Goal: Task Accomplishment & Management: Use online tool/utility

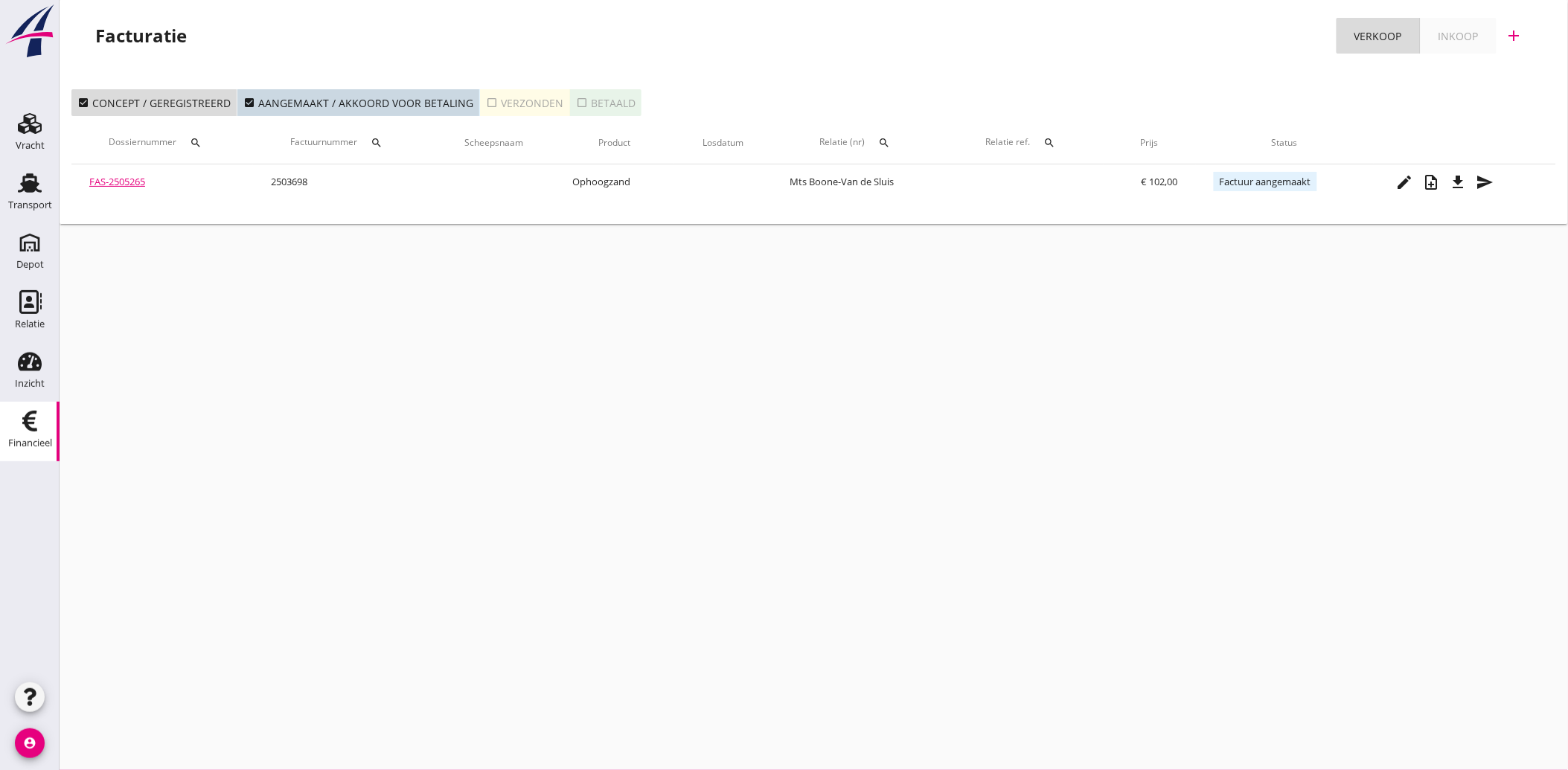
click at [23, 427] on icon "Financieel" at bounding box center [30, 422] width 24 height 24
click at [26, 310] on icon "Relatie" at bounding box center [30, 303] width 24 height 24
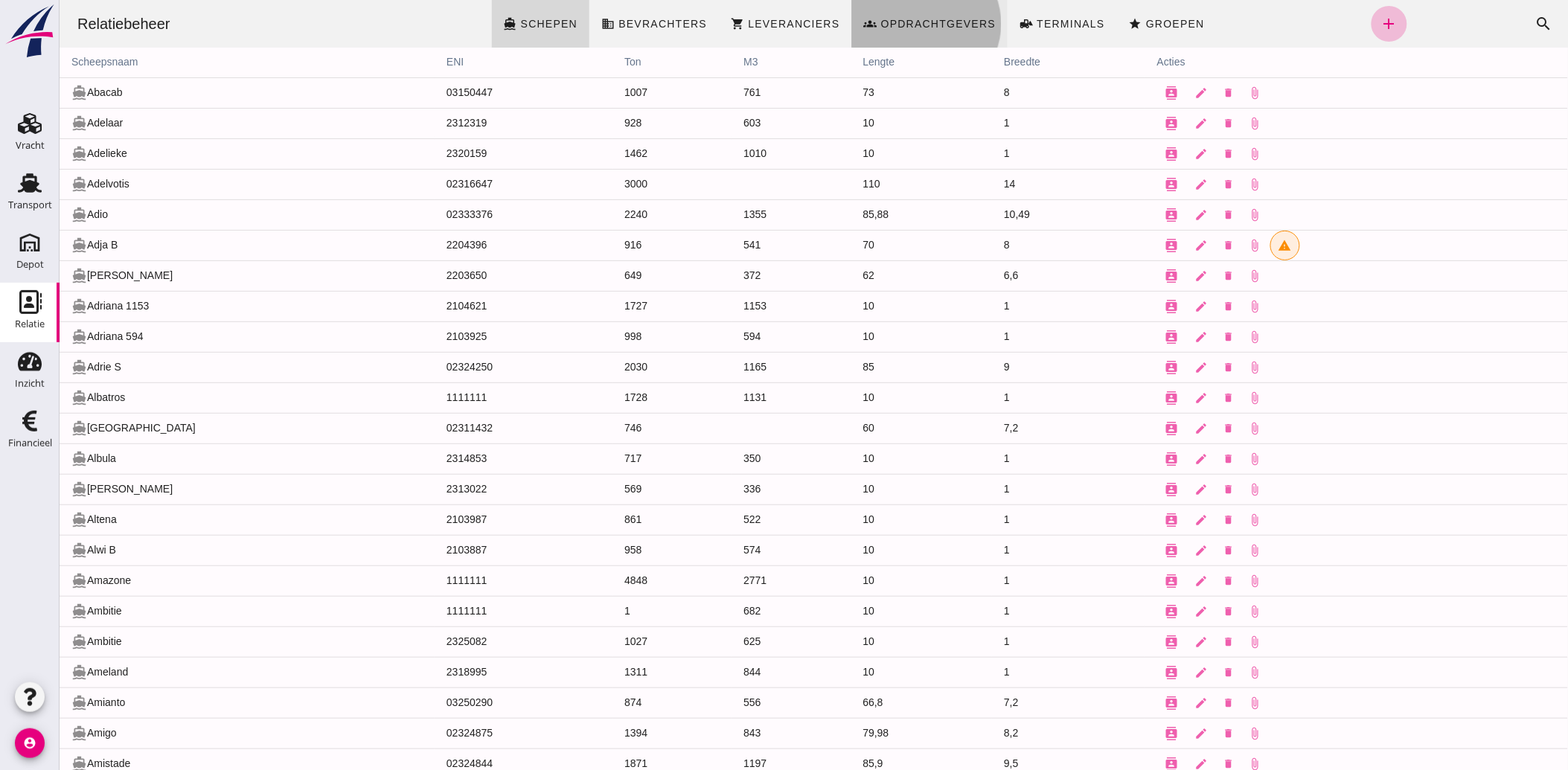
click at [905, 26] on span "Opdrachtgevers" at bounding box center [938, 23] width 116 height 12
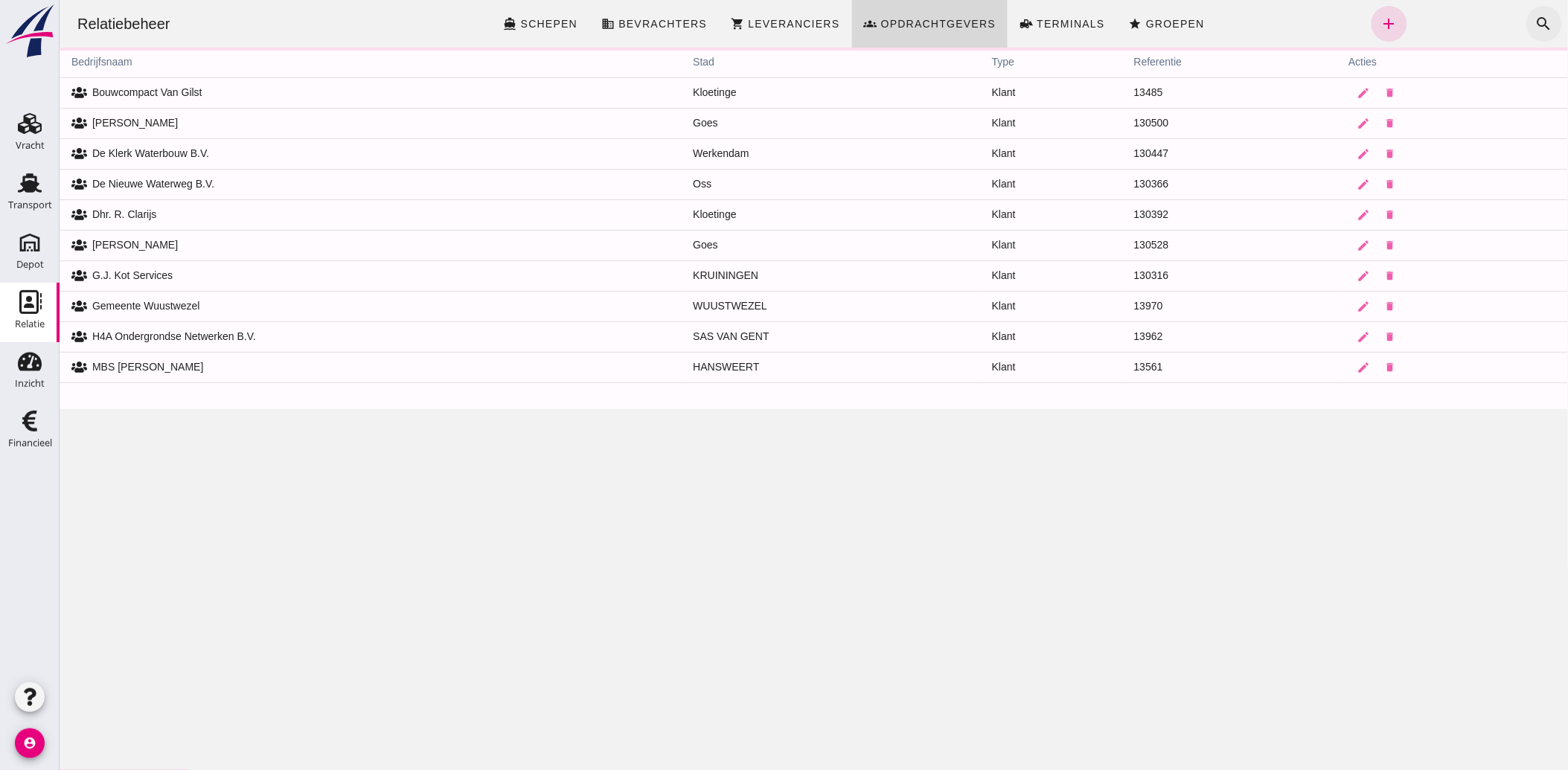
click at [1534, 19] on icon "search" at bounding box center [1543, 23] width 18 height 18
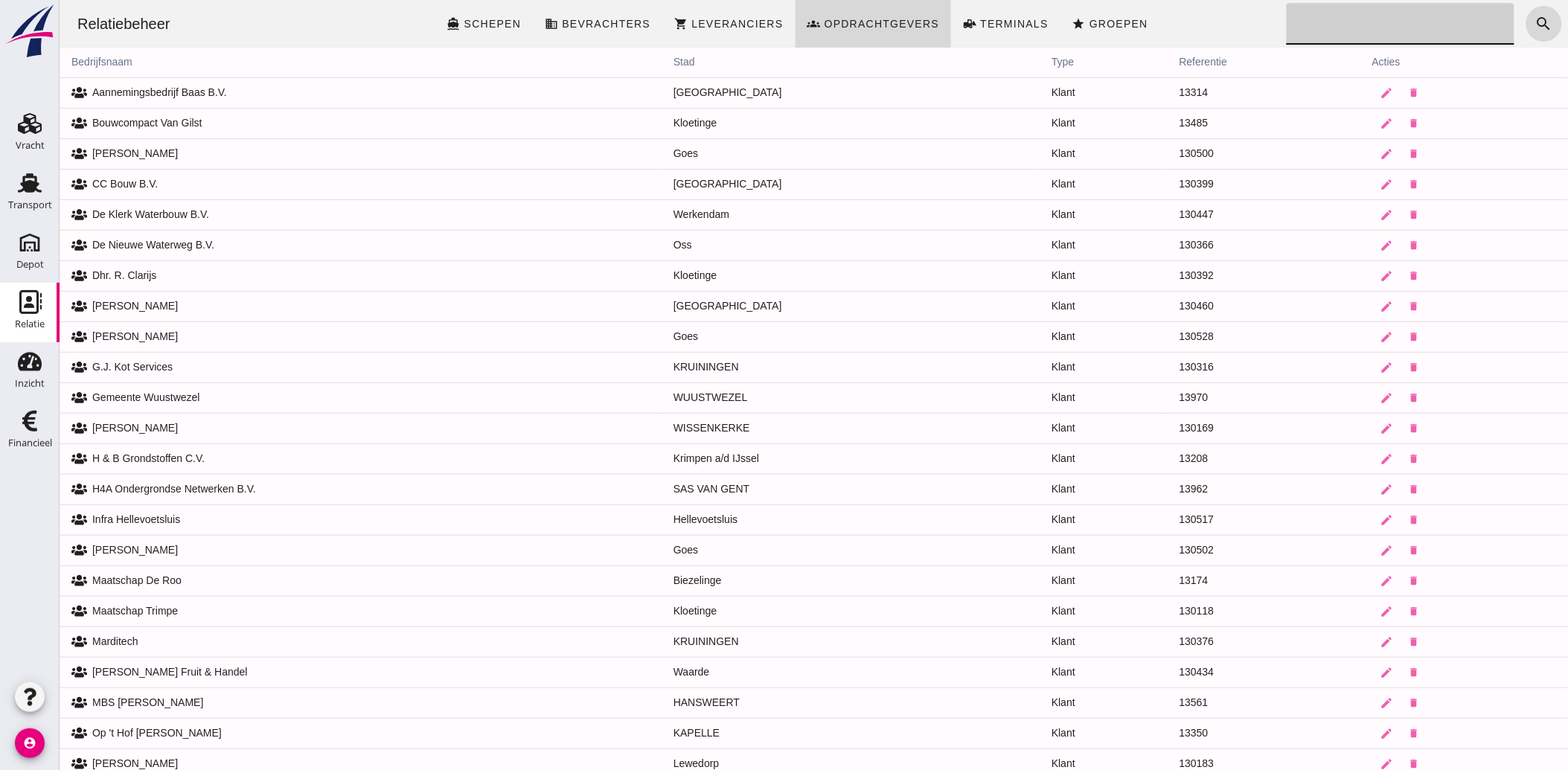
click at [1330, 20] on input "Zoeken..." at bounding box center [1396, 24] width 219 height 42
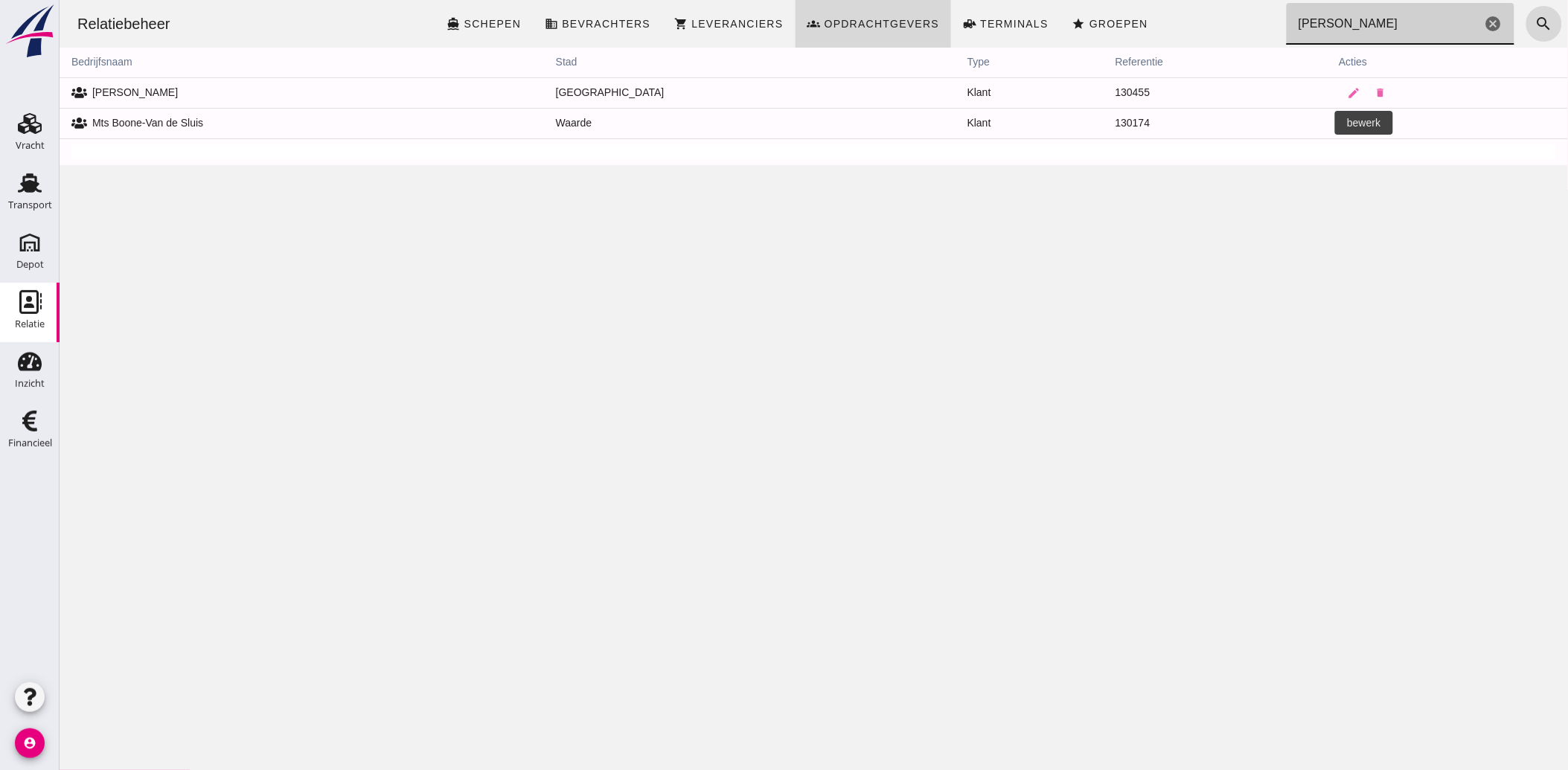
type input "boone"
click at [1347, 123] on icon "edit" at bounding box center [1353, 123] width 14 height 14
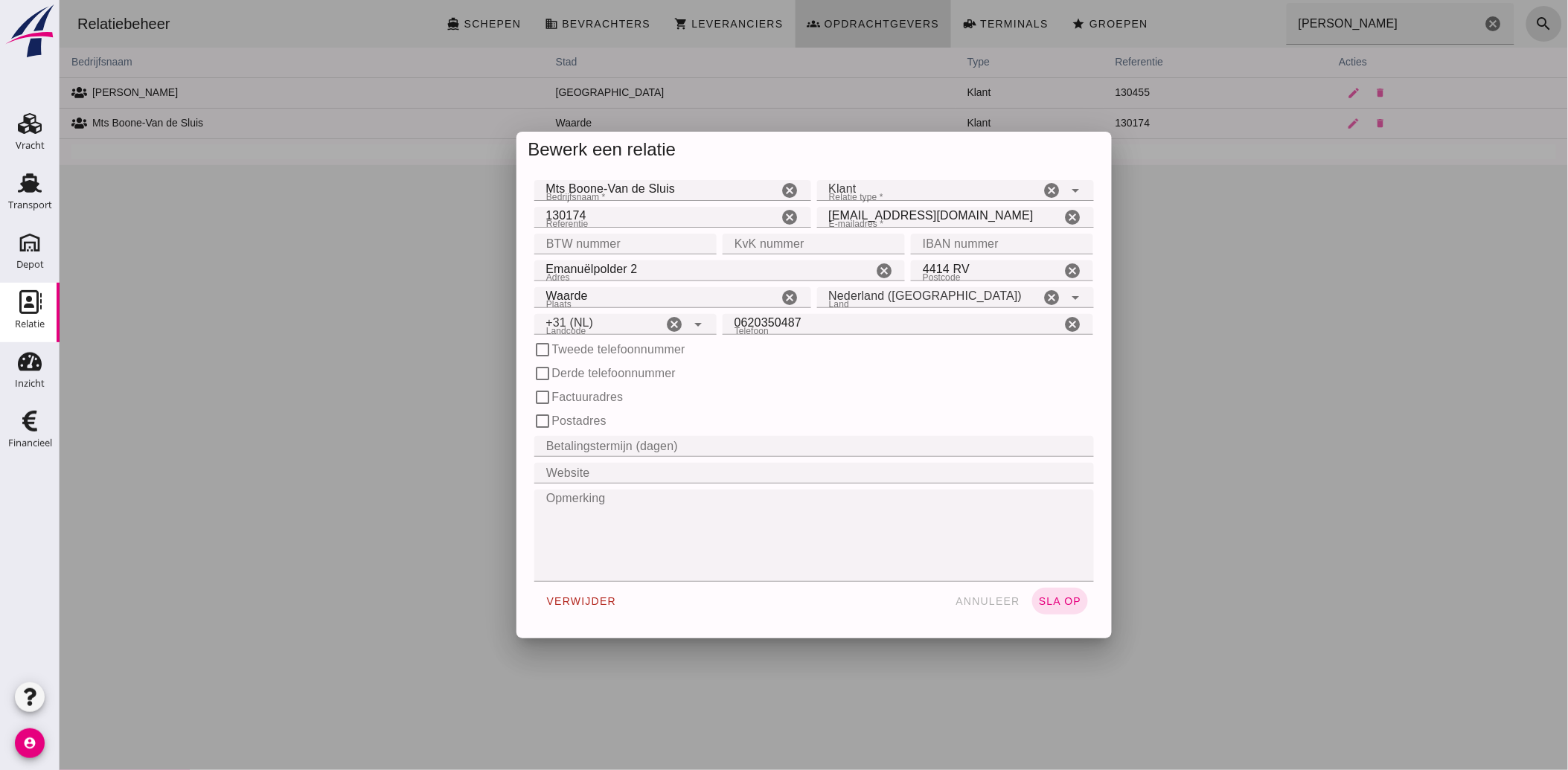
type input "+31 (NL)"
click at [982, 596] on span "annuleer" at bounding box center [986, 601] width 65 height 12
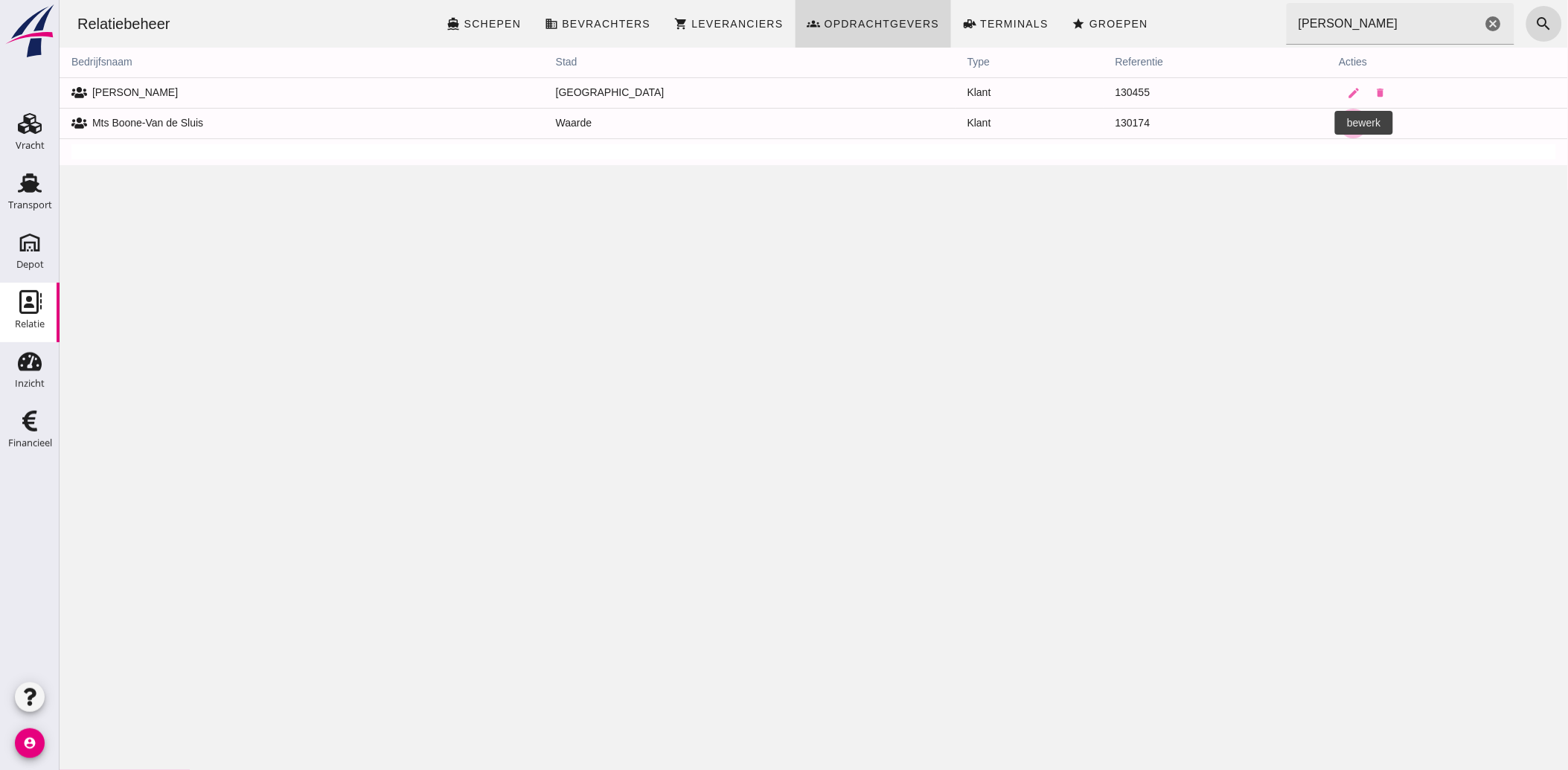
click at [1338, 123] on link "edit" at bounding box center [1352, 123] width 30 height 30
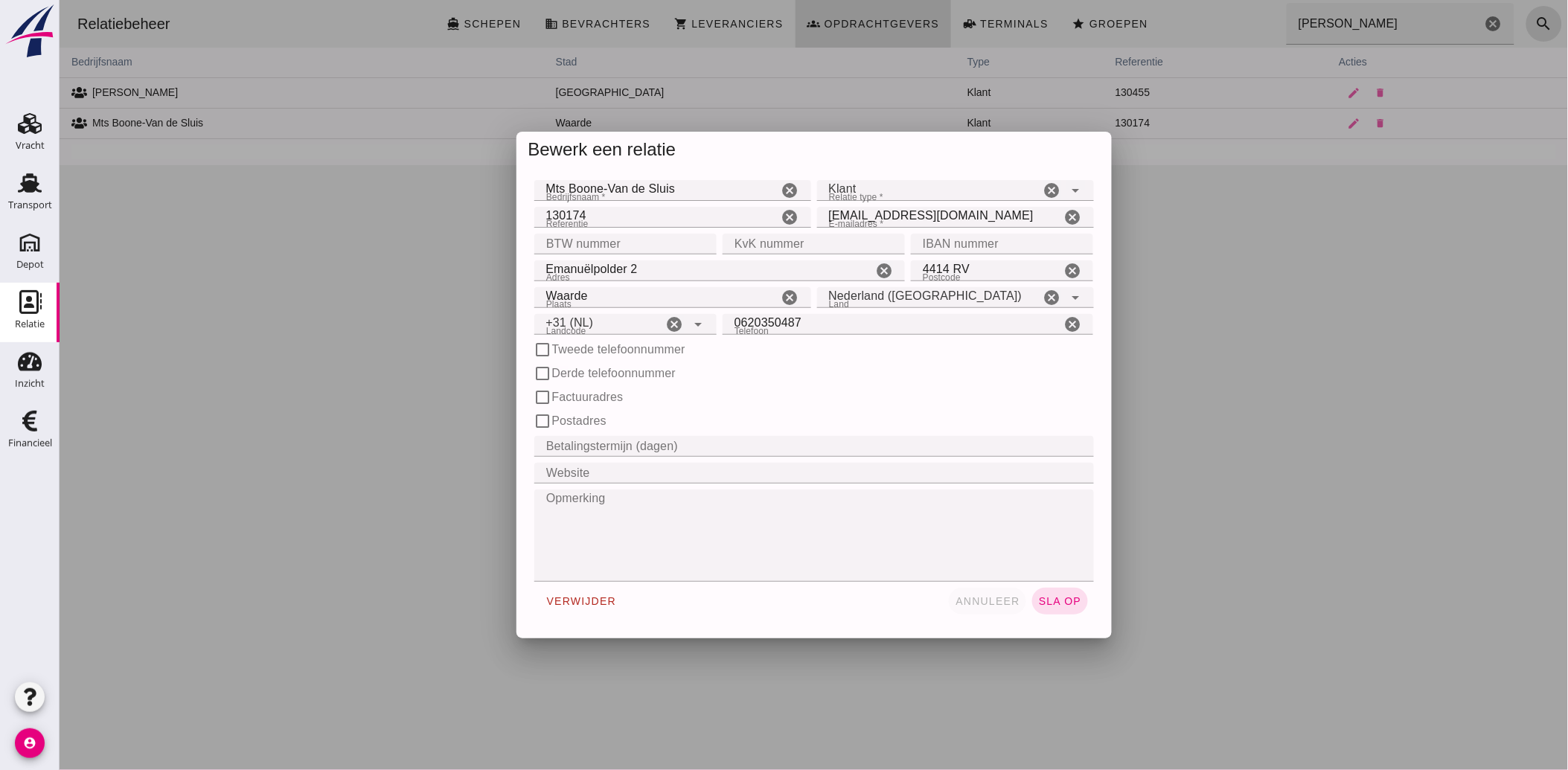
click at [979, 608] on button "annuleer" at bounding box center [987, 600] width 77 height 27
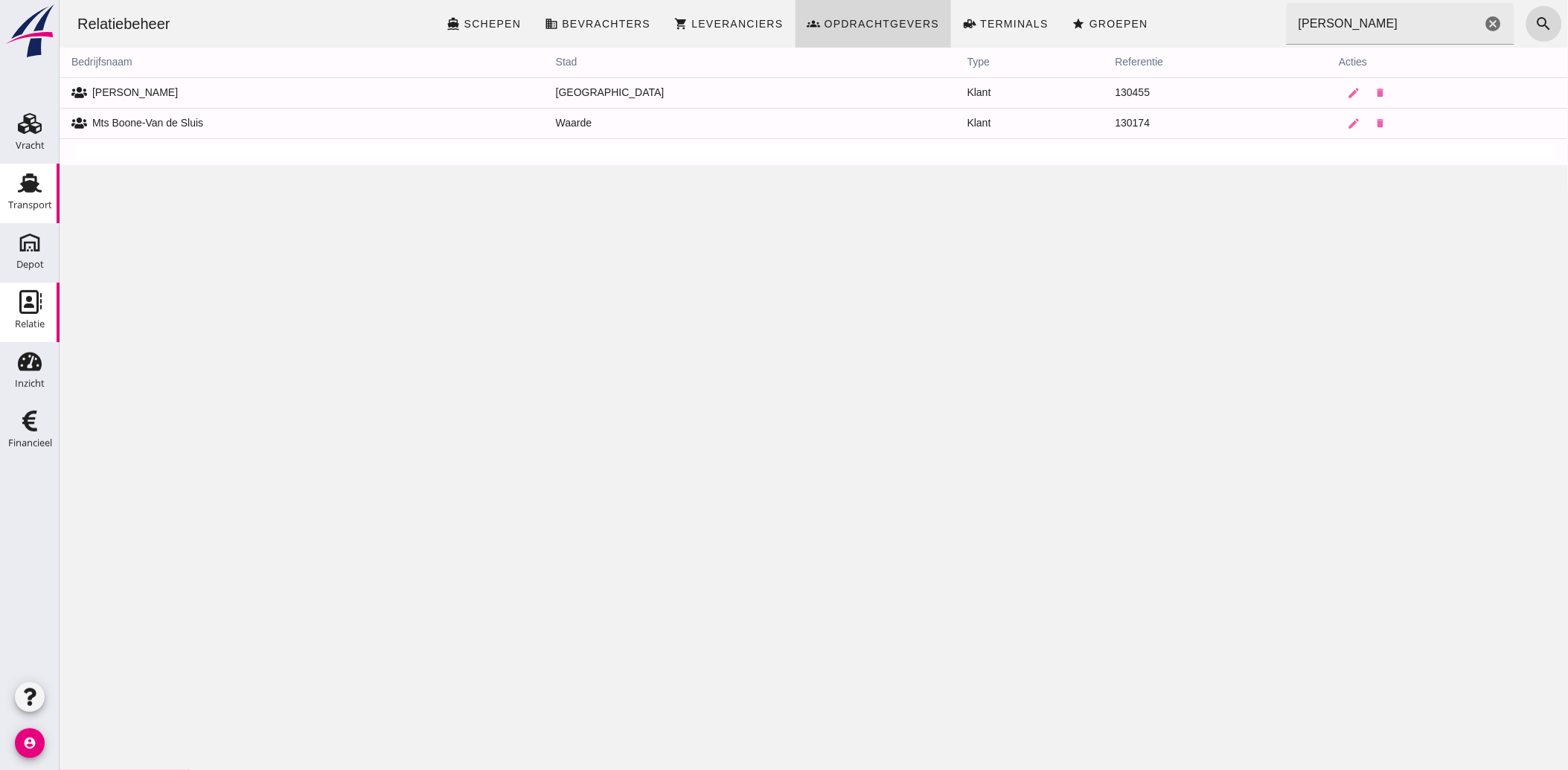
click at [6, 184] on link "Transport Transport" at bounding box center [30, 193] width 60 height 60
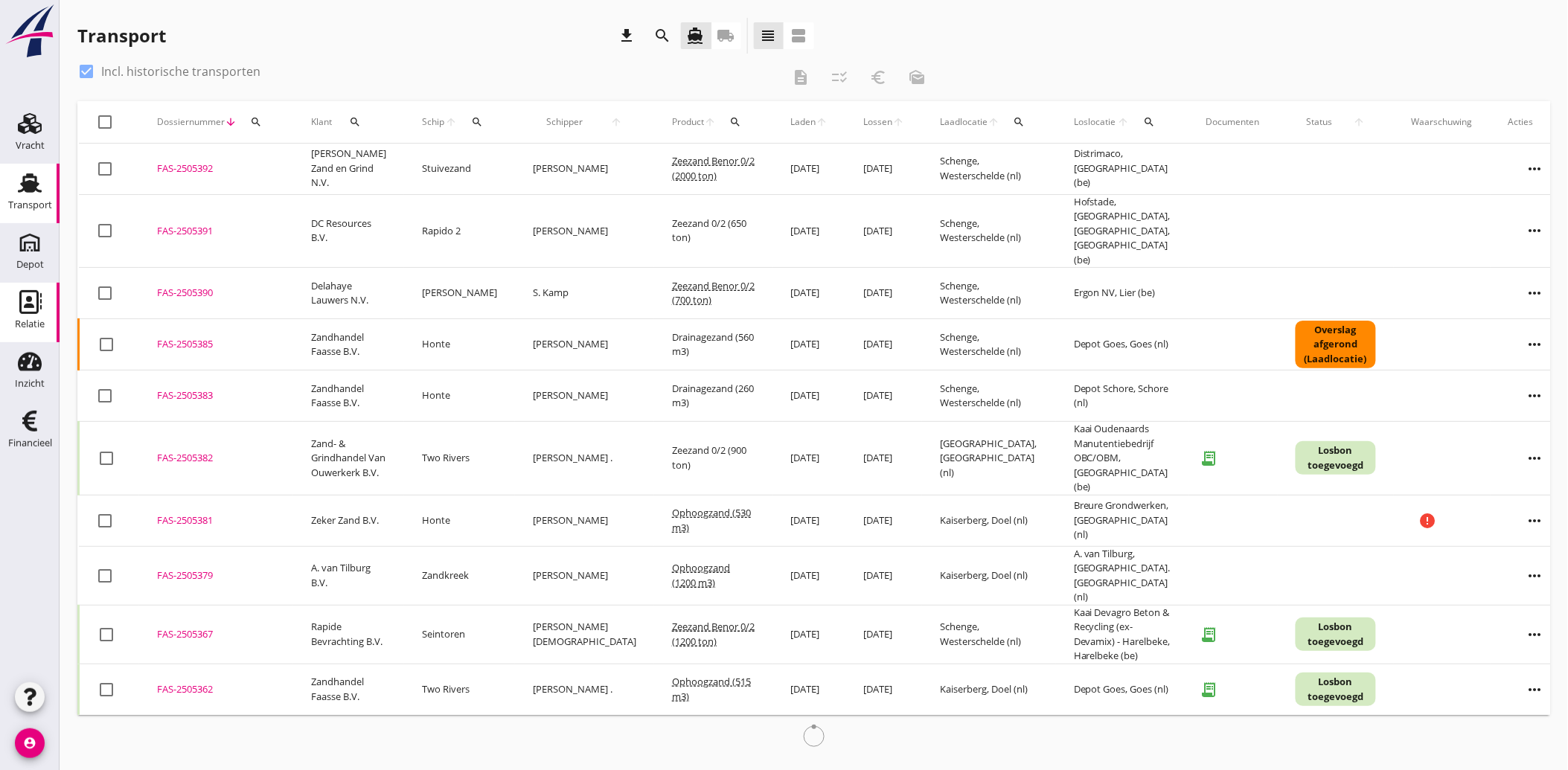
click at [30, 314] on div "Relatie" at bounding box center [29, 324] width 30 height 21
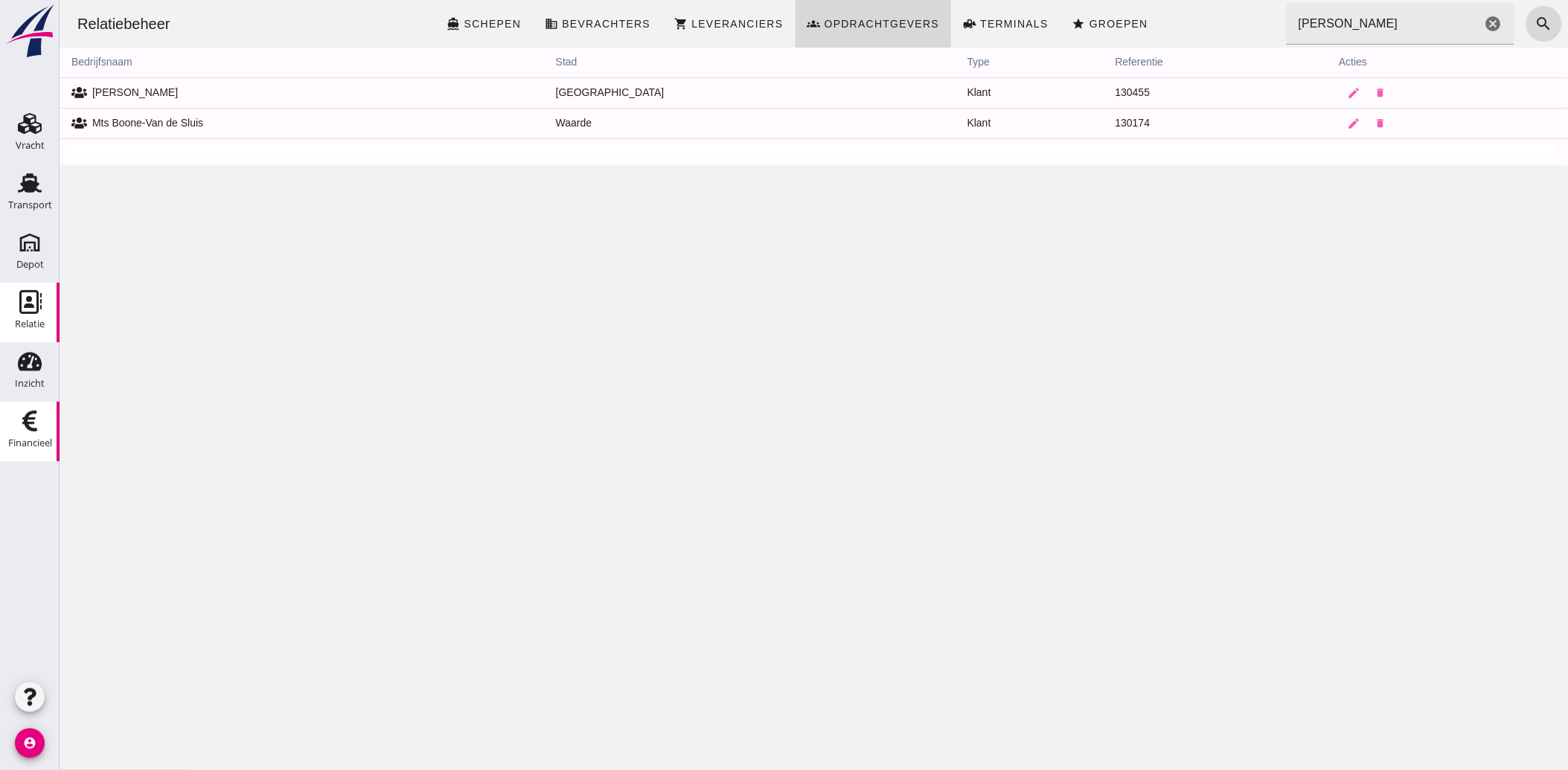
click at [27, 439] on div "Financieel" at bounding box center [30, 443] width 44 height 10
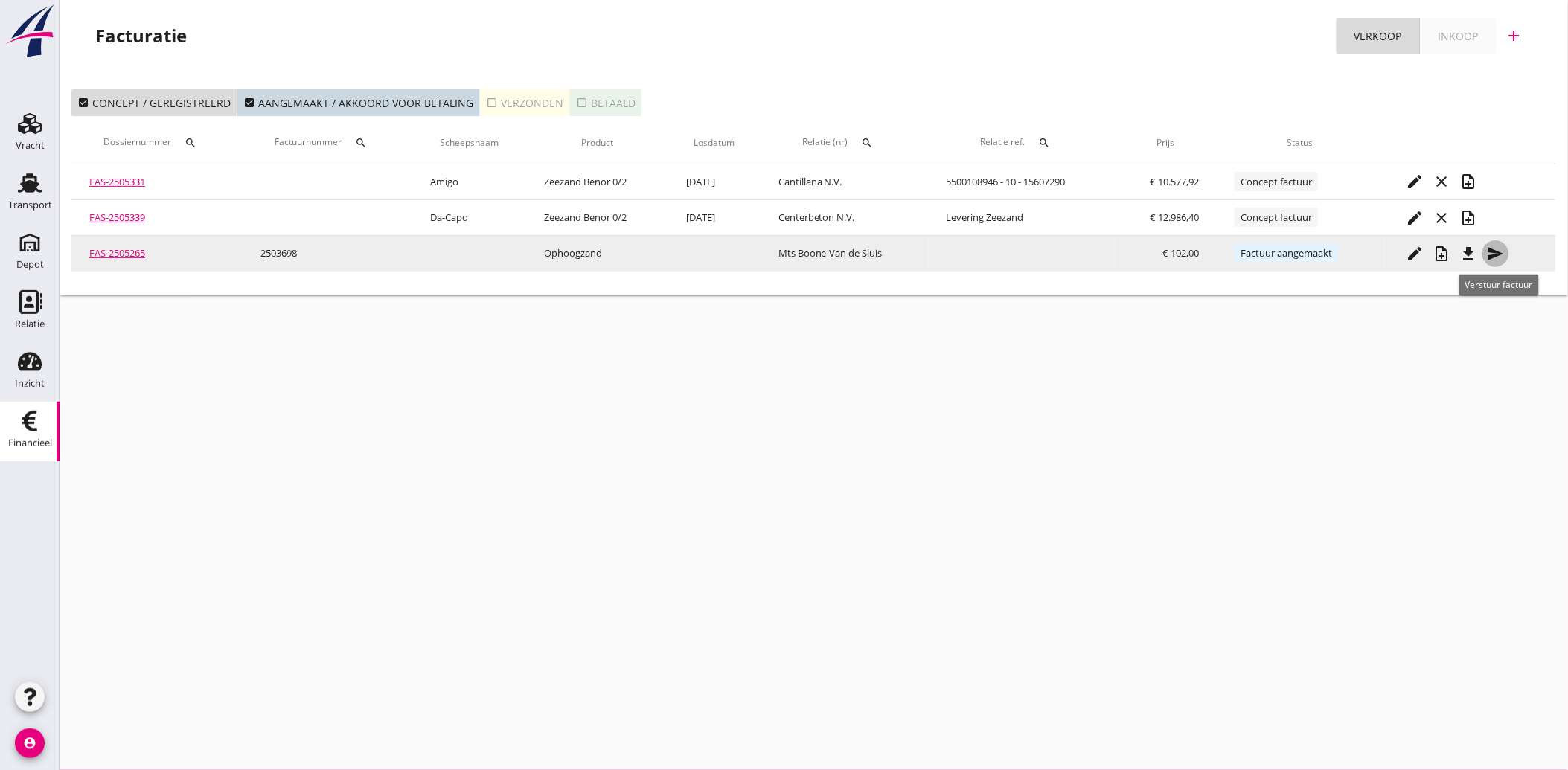
click at [1500, 252] on icon "send" at bounding box center [1496, 253] width 18 height 18
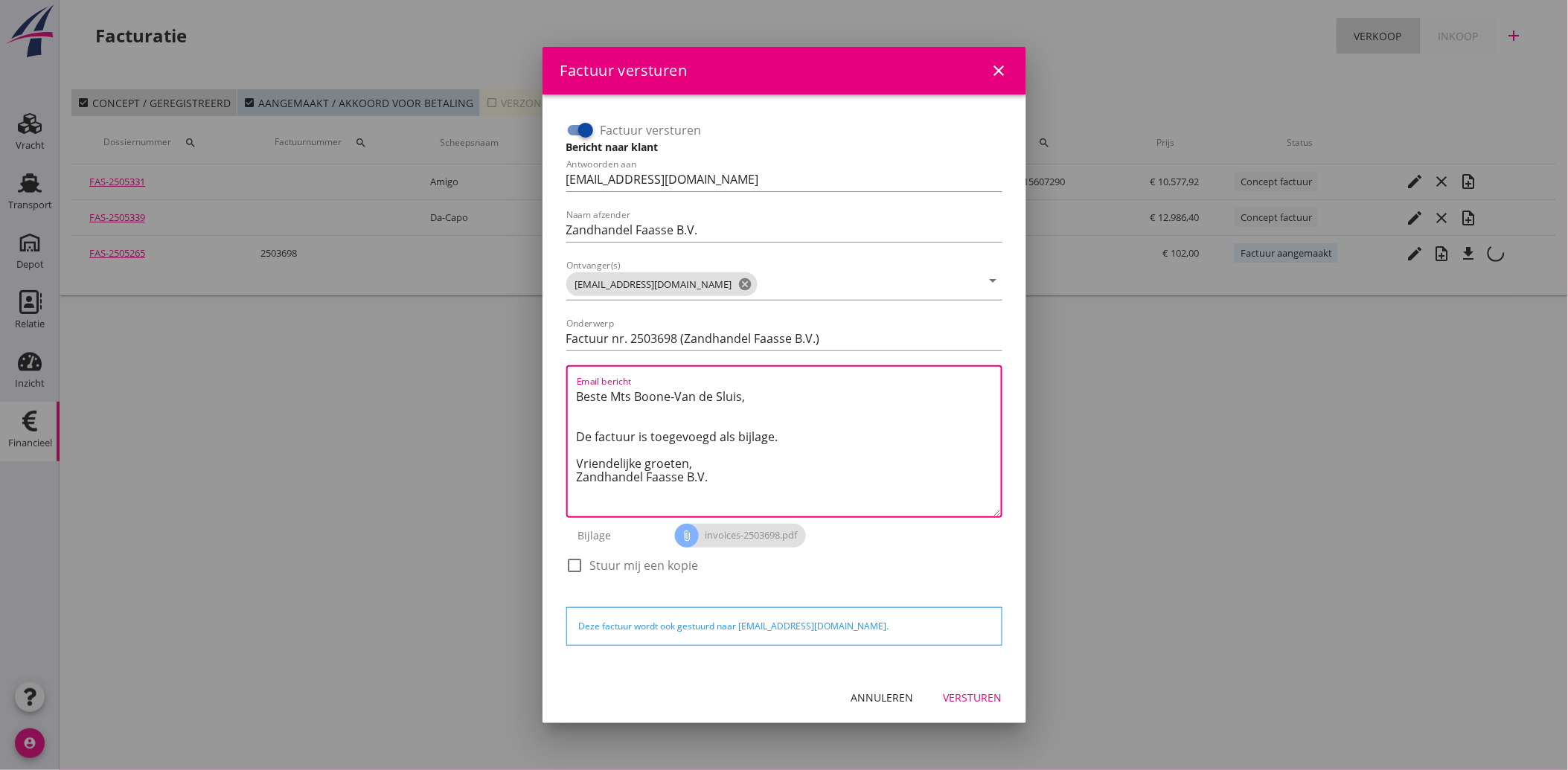
drag, startPoint x: 725, startPoint y: 480, endPoint x: 553, endPoint y: 383, distance: 197.5
click at [553, 383] on div "Factuur versturen Bericht naar klant Antwoorden aan administratie@faassegroep.n…" at bounding box center [784, 382] width 484 height 577
paste textarea "Geachte heer/mevrouw, Hierbij zenden wij u onze factuur i.v.m. de door ons aan …"
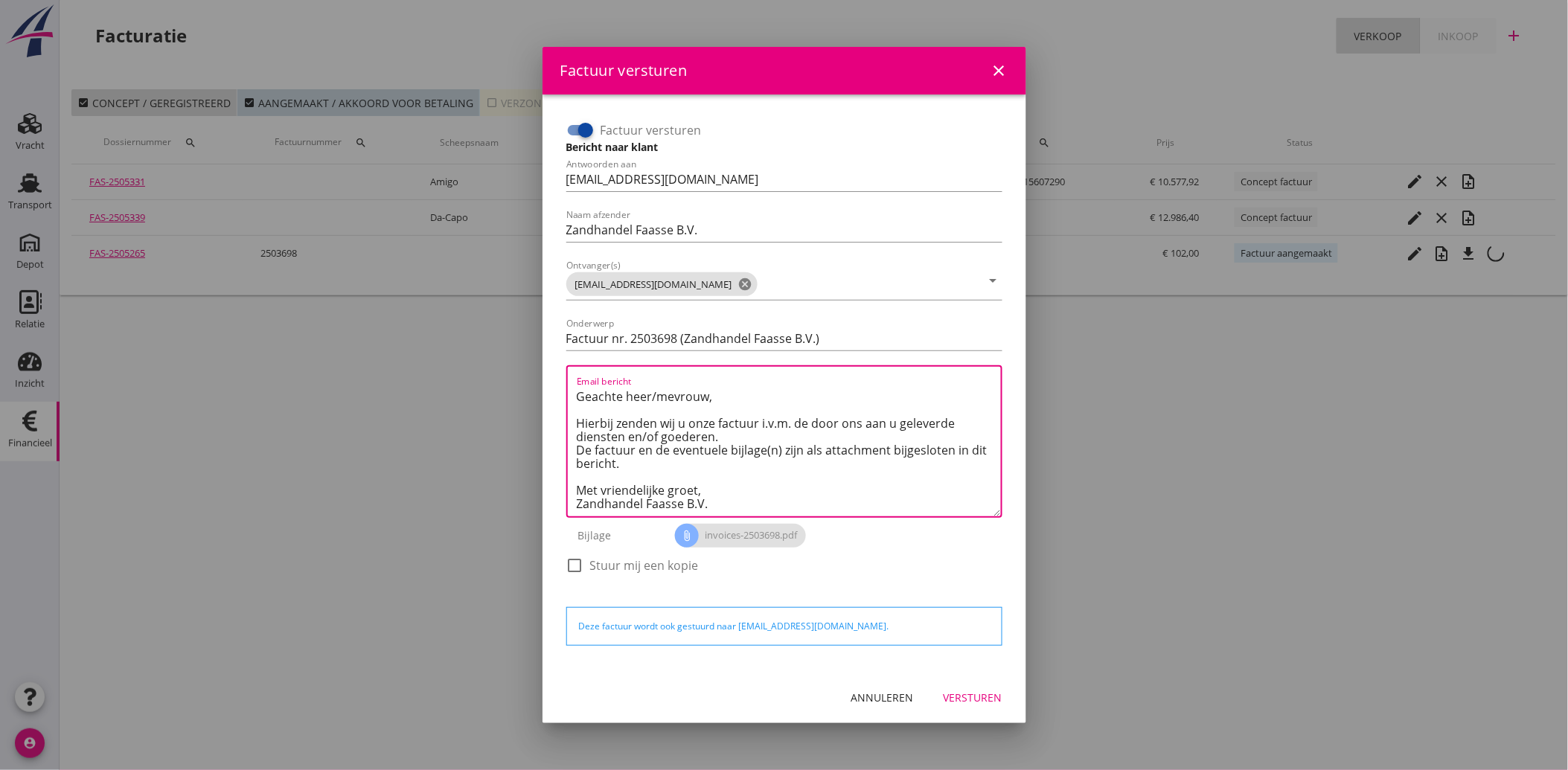
scroll to position [9, 0]
type textarea "Geachte heer/mevrouw, Hierbij zenden wij u onze factuur i.v.m. de door ons aan …"
click at [984, 695] on div "Versturen" at bounding box center [972, 697] width 59 height 15
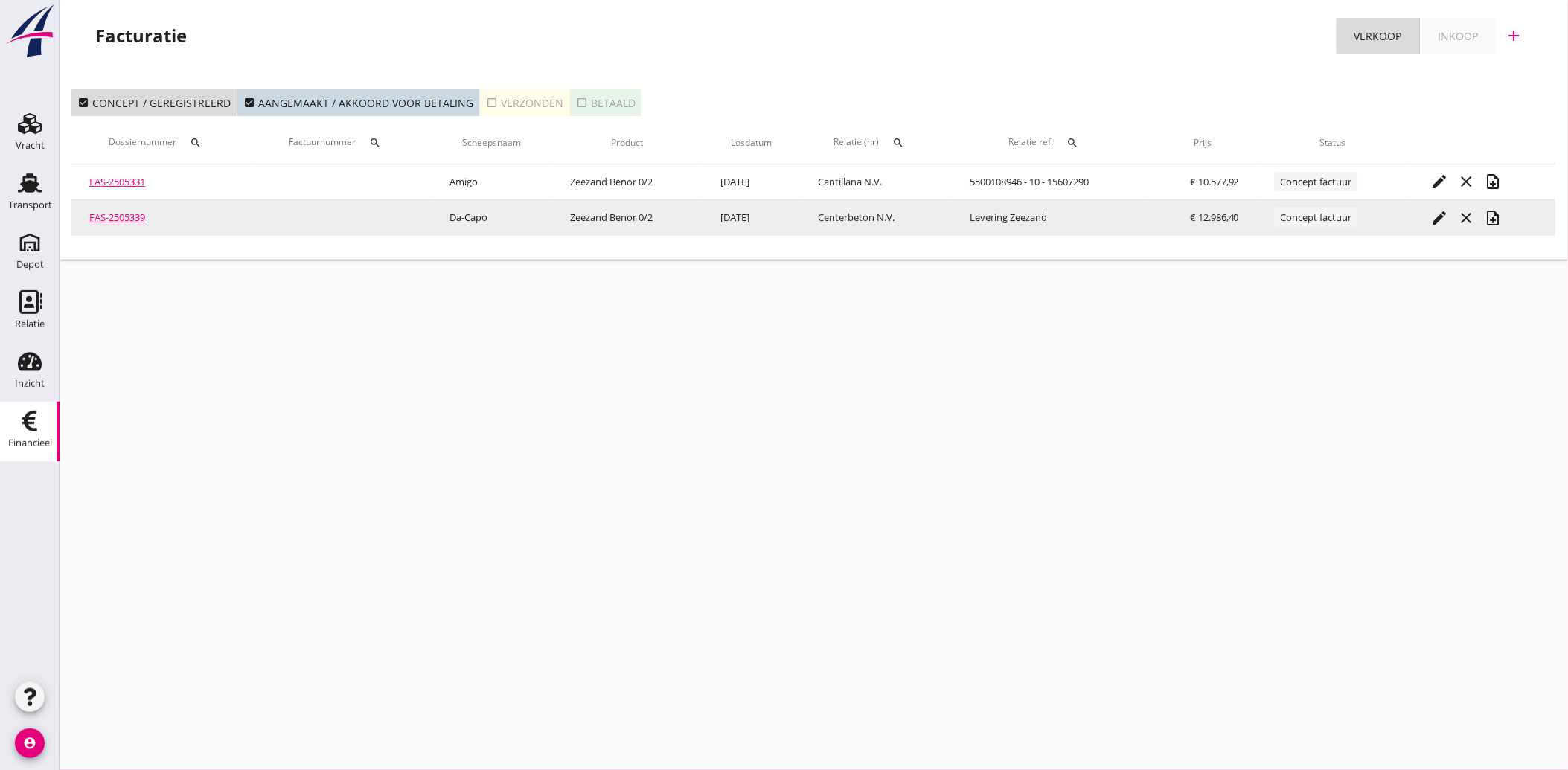
click at [1438, 212] on icon "edit" at bounding box center [1440, 218] width 18 height 18
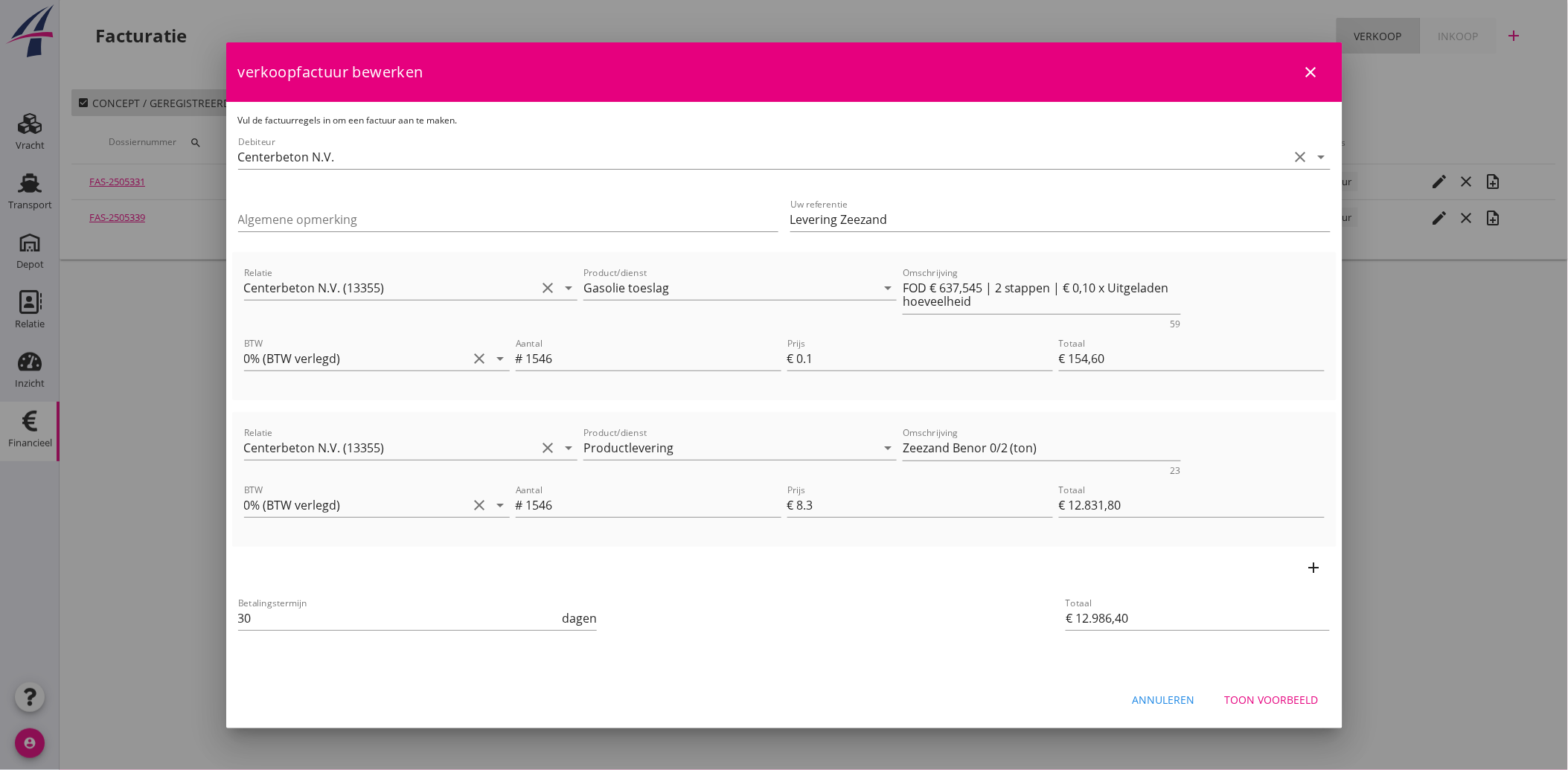
click at [1281, 696] on div "Toon voorbeeld" at bounding box center [1272, 699] width 93 height 15
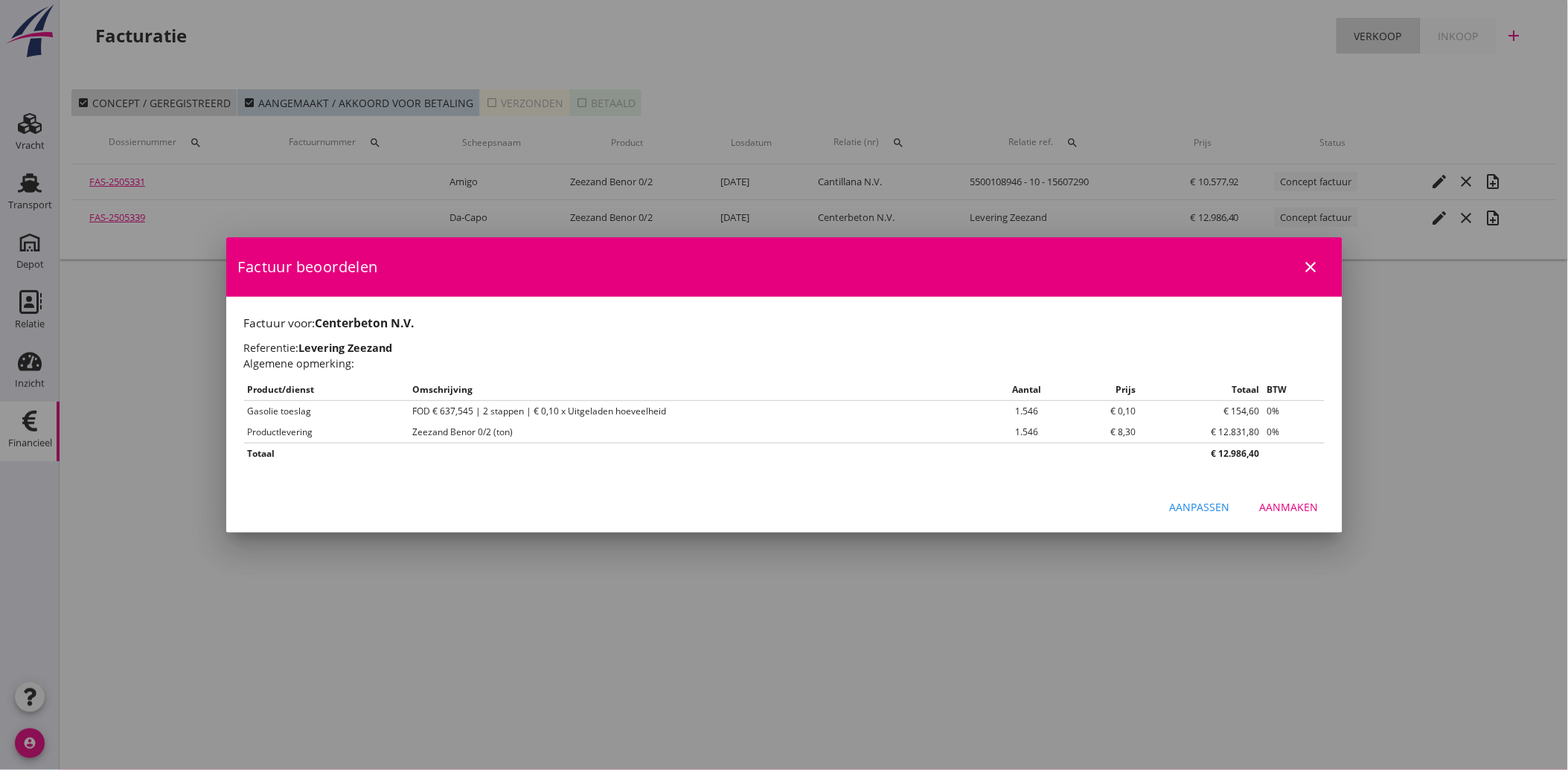
click at [1285, 500] on div "Aanmaken" at bounding box center [1289, 506] width 59 height 15
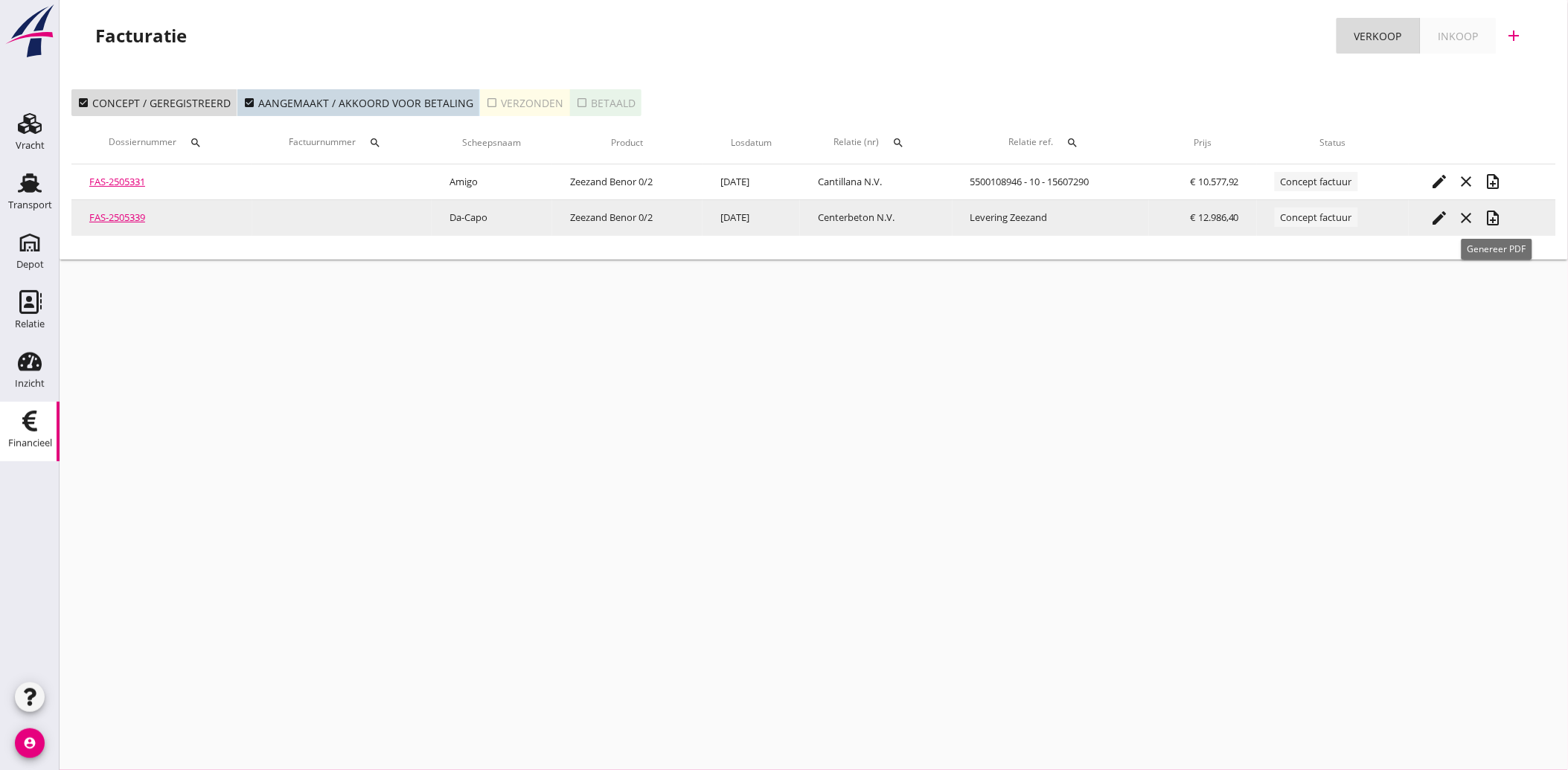
click at [1497, 217] on icon "note_add" at bounding box center [1494, 218] width 18 height 18
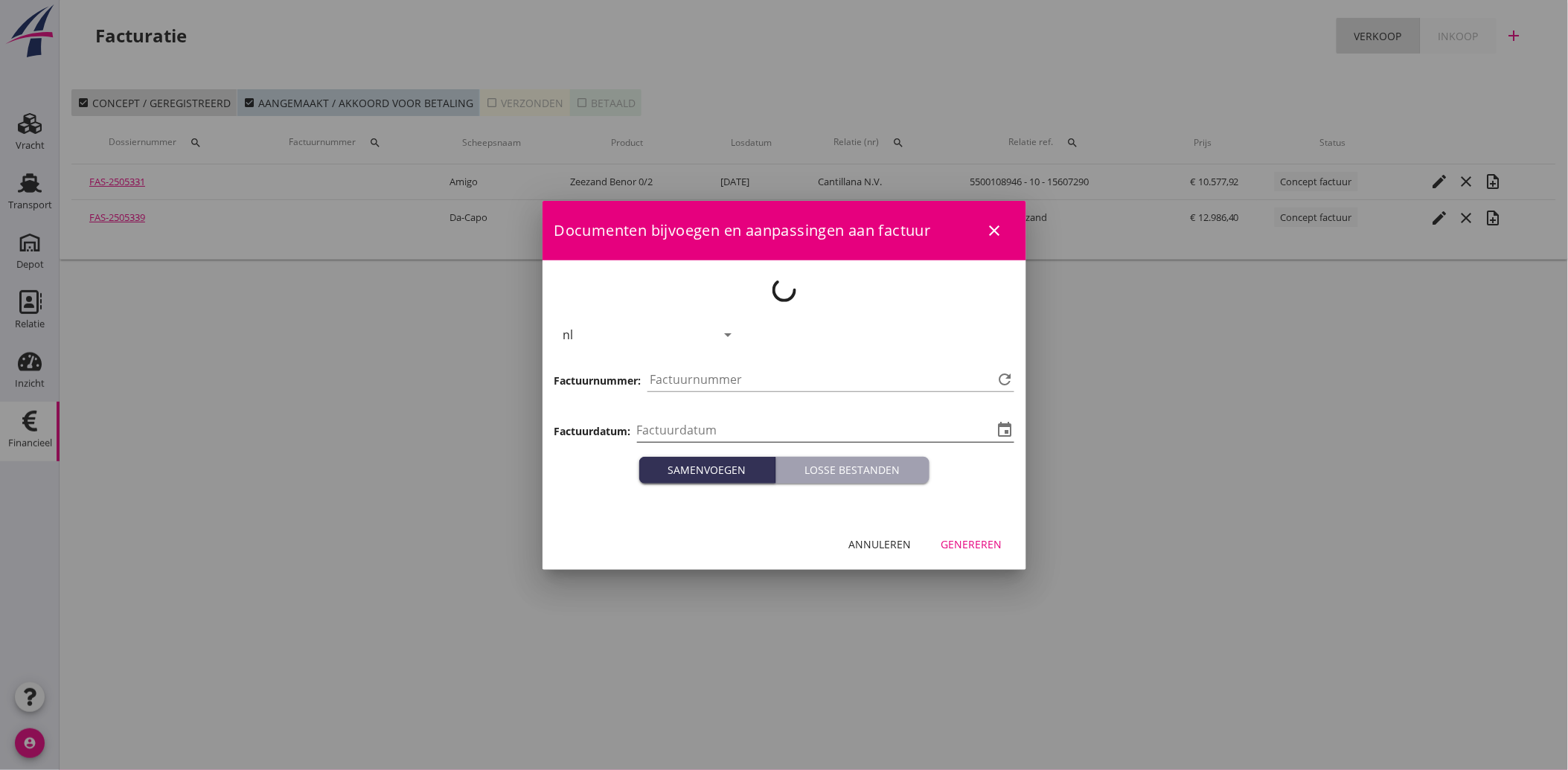
type input "2025-09-05"
type input "3742"
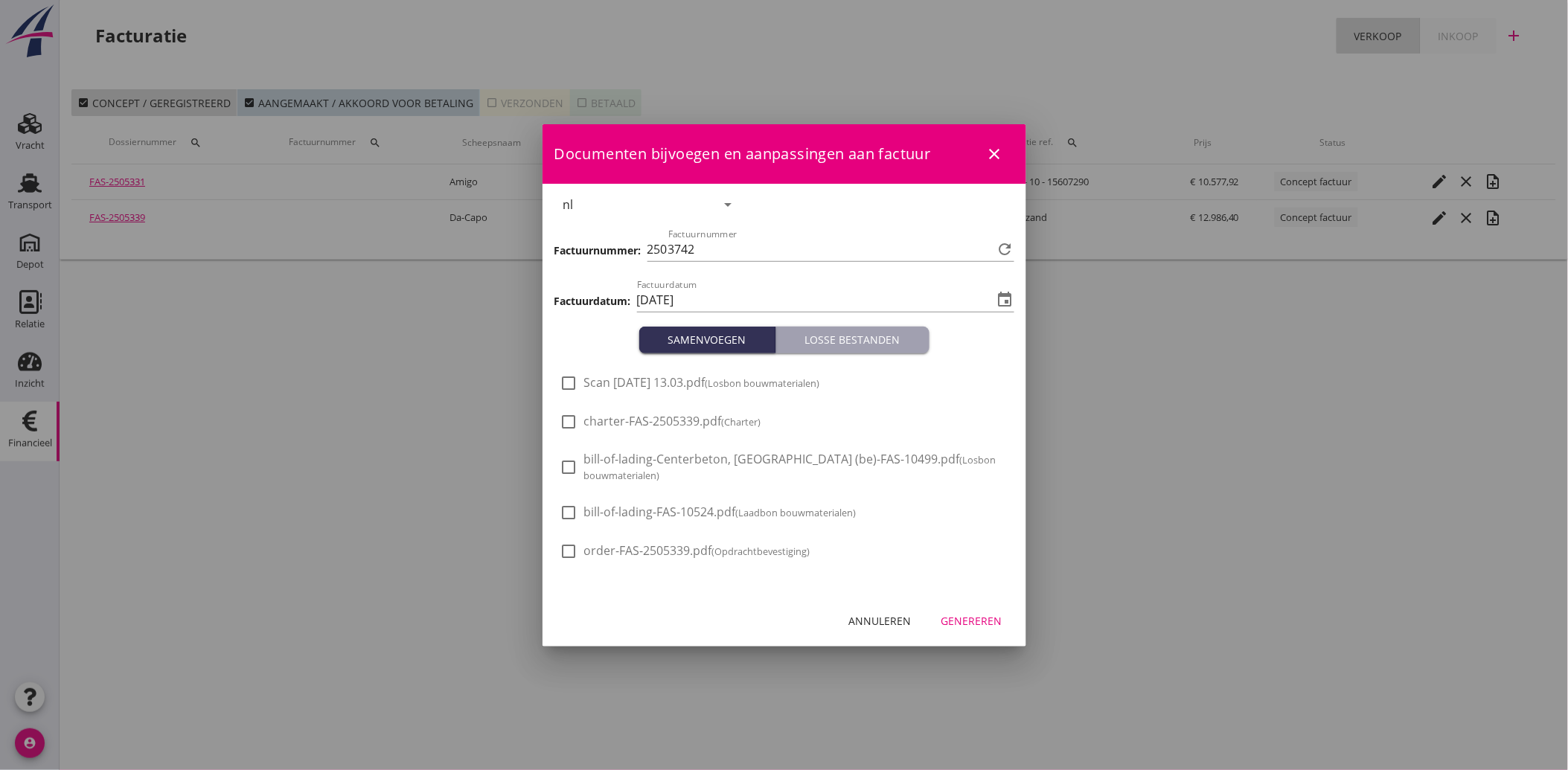
click at [718, 383] on span "Scan 5 Sep 2025, 13.03.pdf (Losbon bouwmaterialen)" at bounding box center [702, 382] width 236 height 15
checkbox input "true"
click at [963, 613] on div "Genereren" at bounding box center [972, 620] width 61 height 15
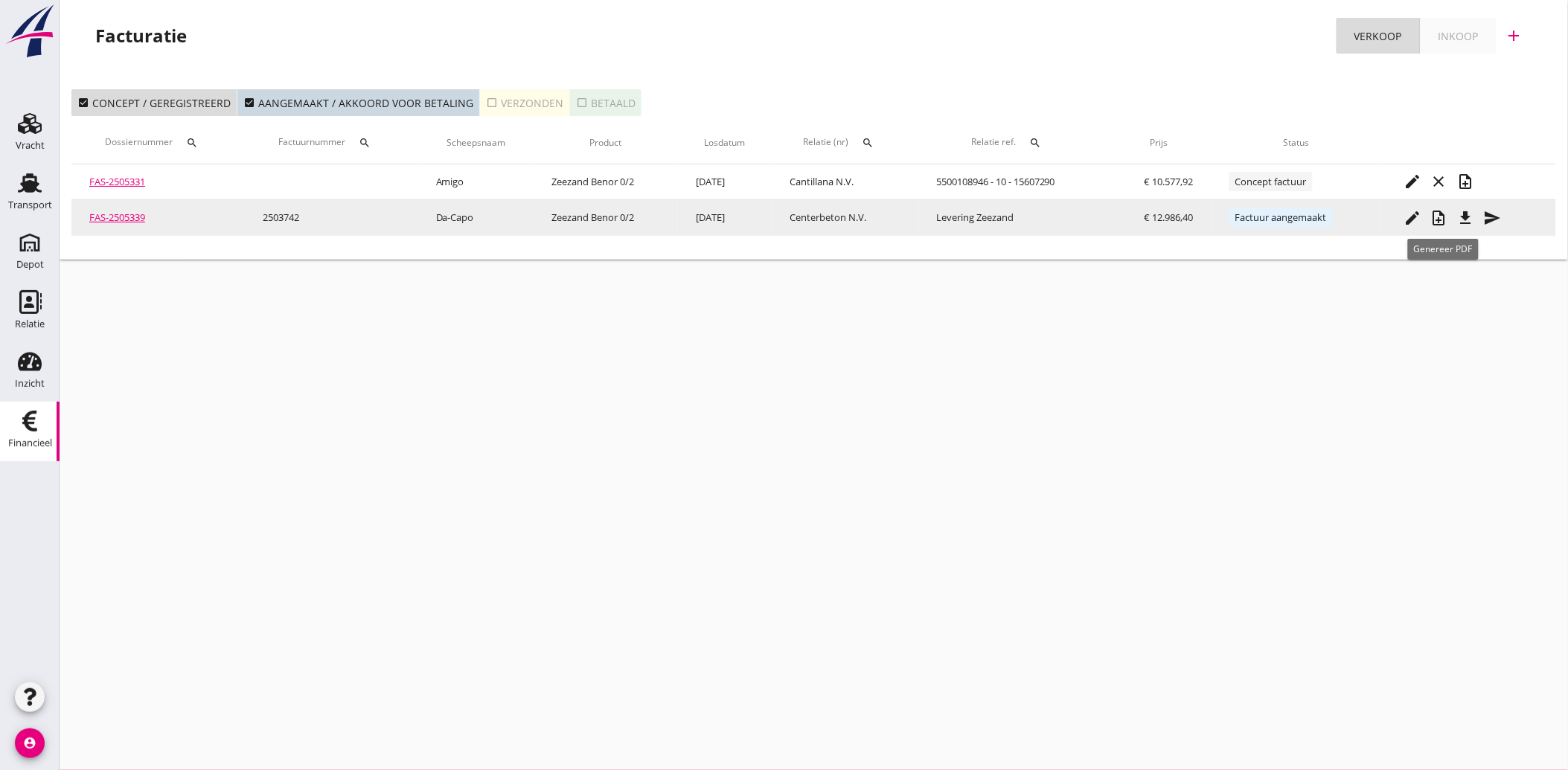
click at [1466, 212] on icon "file_download" at bounding box center [1466, 218] width 18 height 18
click at [1494, 220] on icon "send" at bounding box center [1493, 218] width 18 height 18
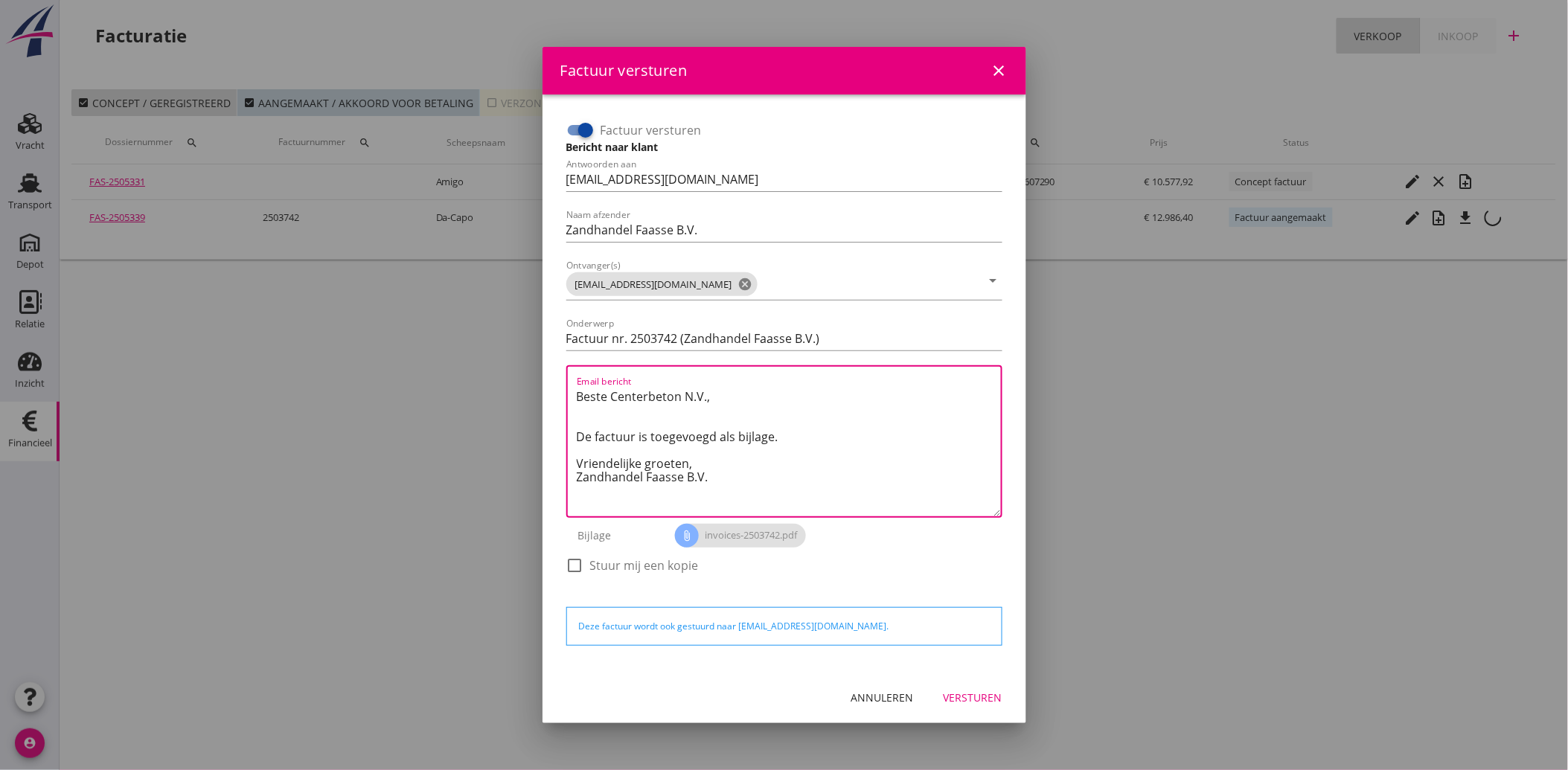
drag, startPoint x: 741, startPoint y: 485, endPoint x: 563, endPoint y: 392, distance: 200.8
click at [563, 392] on div "Factuur versturen Bericht naar klant Antwoorden aan administratie@faassegroep.n…" at bounding box center [784, 355] width 448 height 485
paste textarea "Geachte heer/mevrouw, Hierbij zenden wij u onze factuur i.v.m. de door ons aan …"
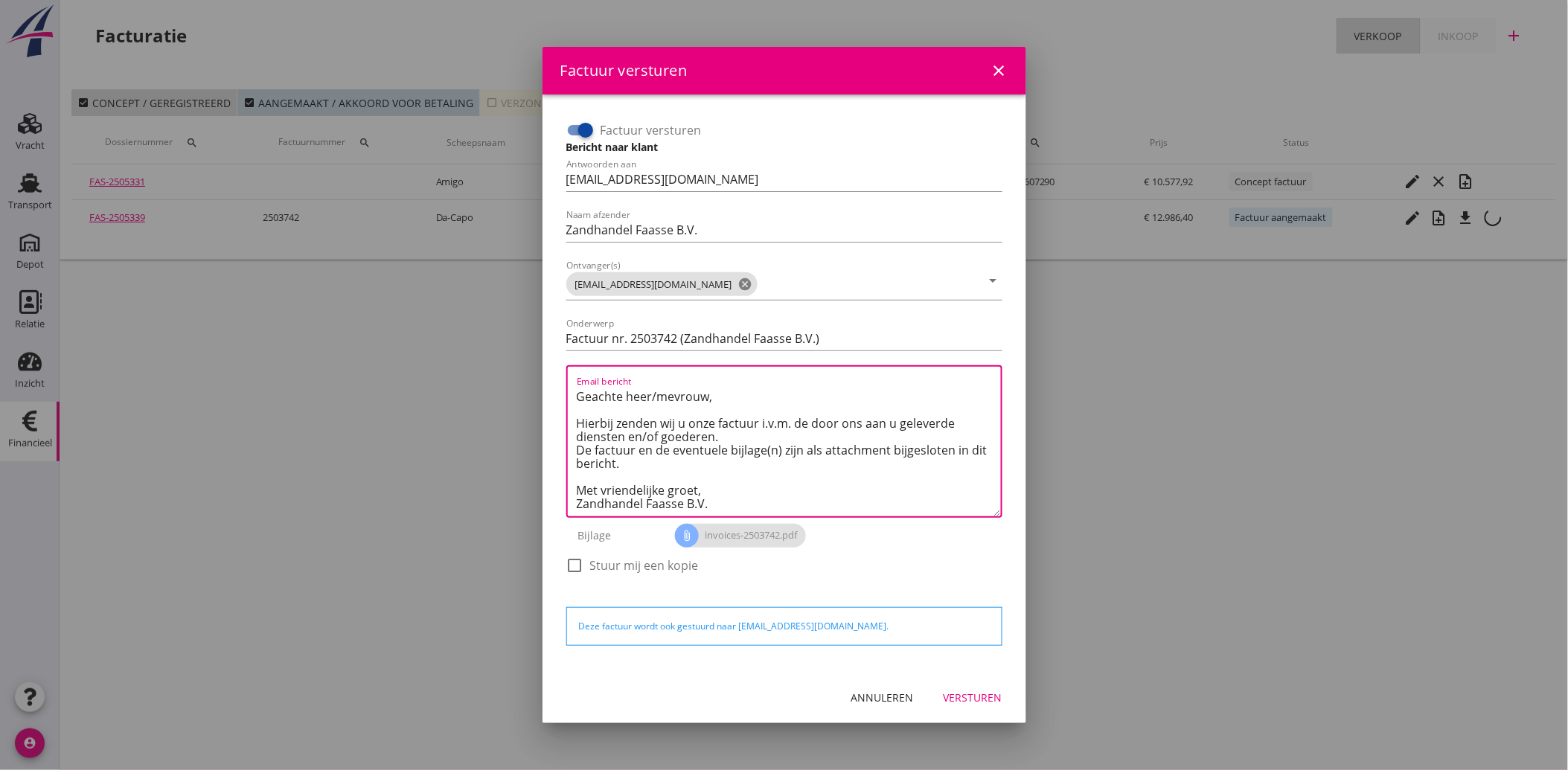
type textarea "Geachte heer/mevrouw, Hierbij zenden wij u onze factuur i.v.m. de door ons aan …"
click at [972, 692] on div "Versturen" at bounding box center [972, 697] width 59 height 15
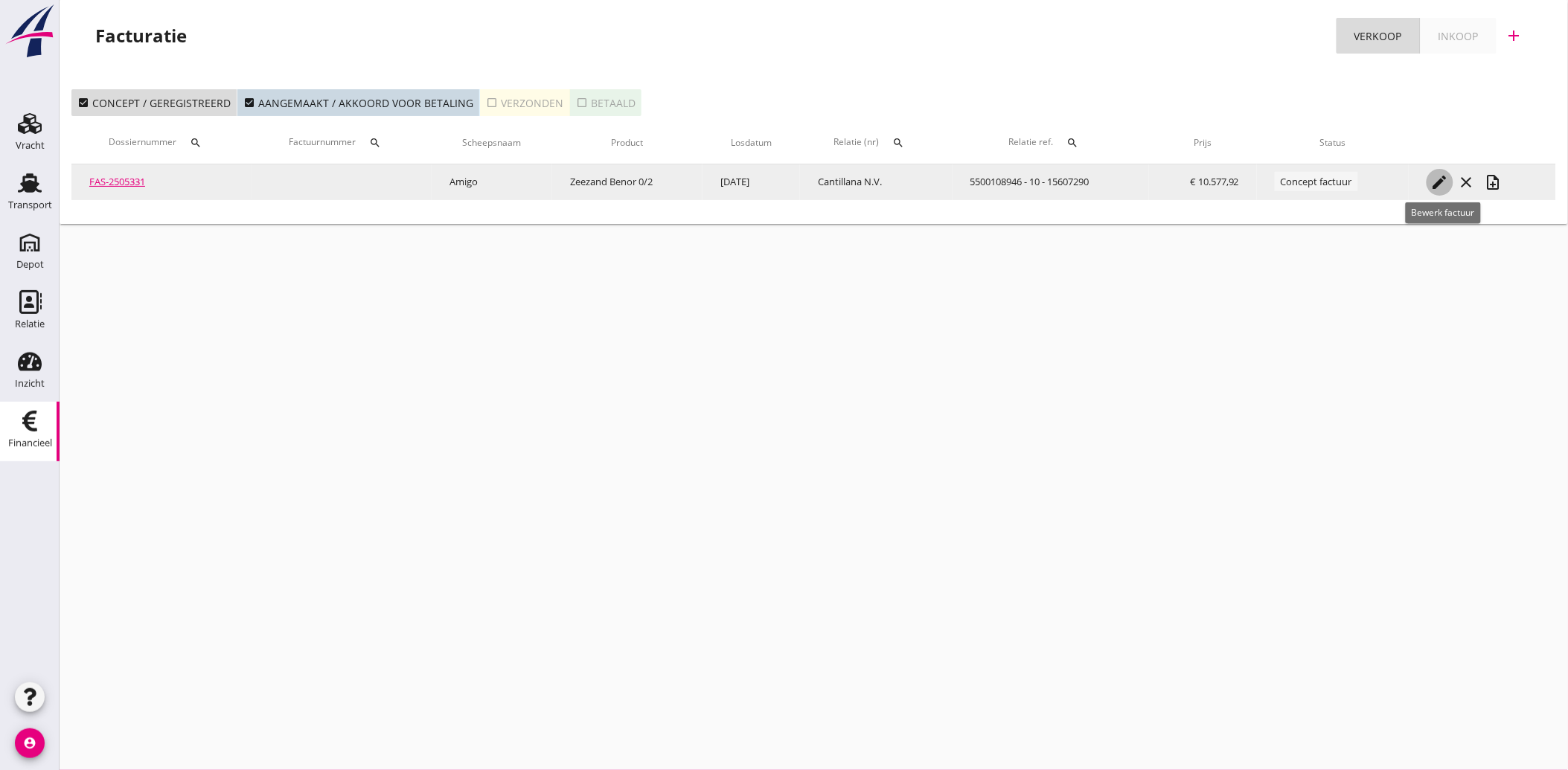
click at [1445, 173] on icon "edit" at bounding box center [1440, 182] width 18 height 18
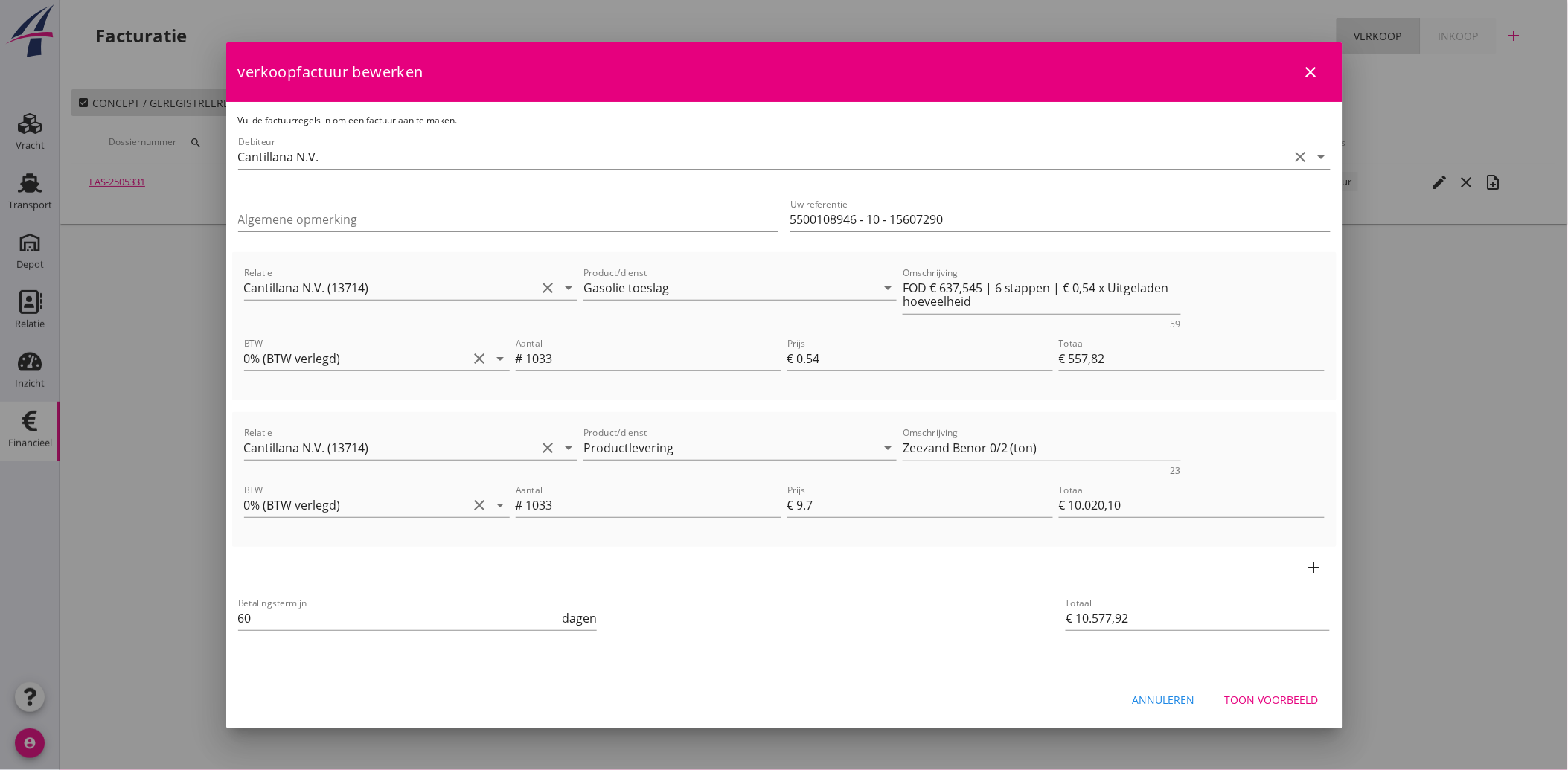
click at [1303, 698] on div "Toon voorbeeld" at bounding box center [1272, 699] width 93 height 15
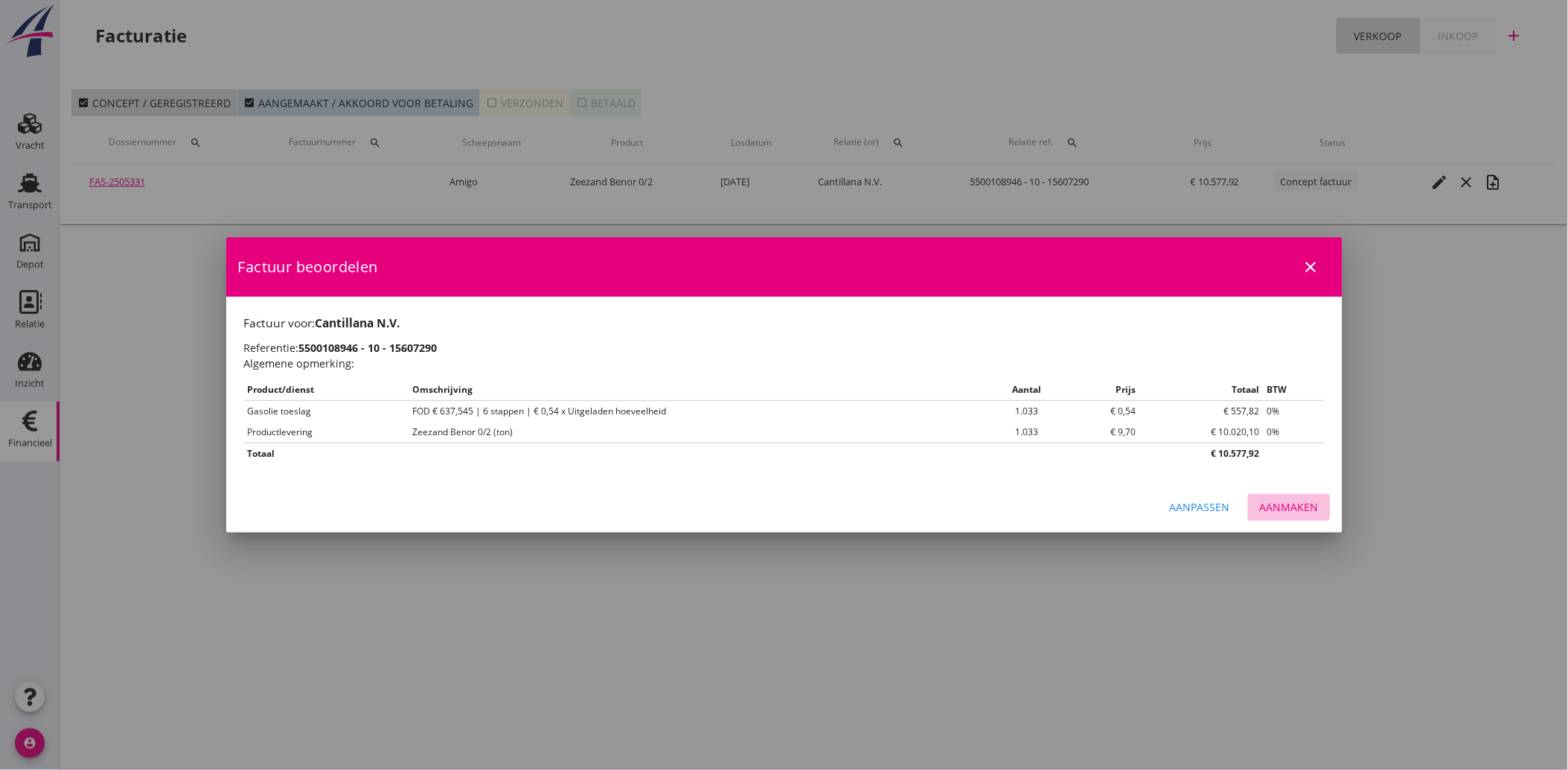
click at [1294, 508] on div "Aanmaken" at bounding box center [1289, 506] width 59 height 15
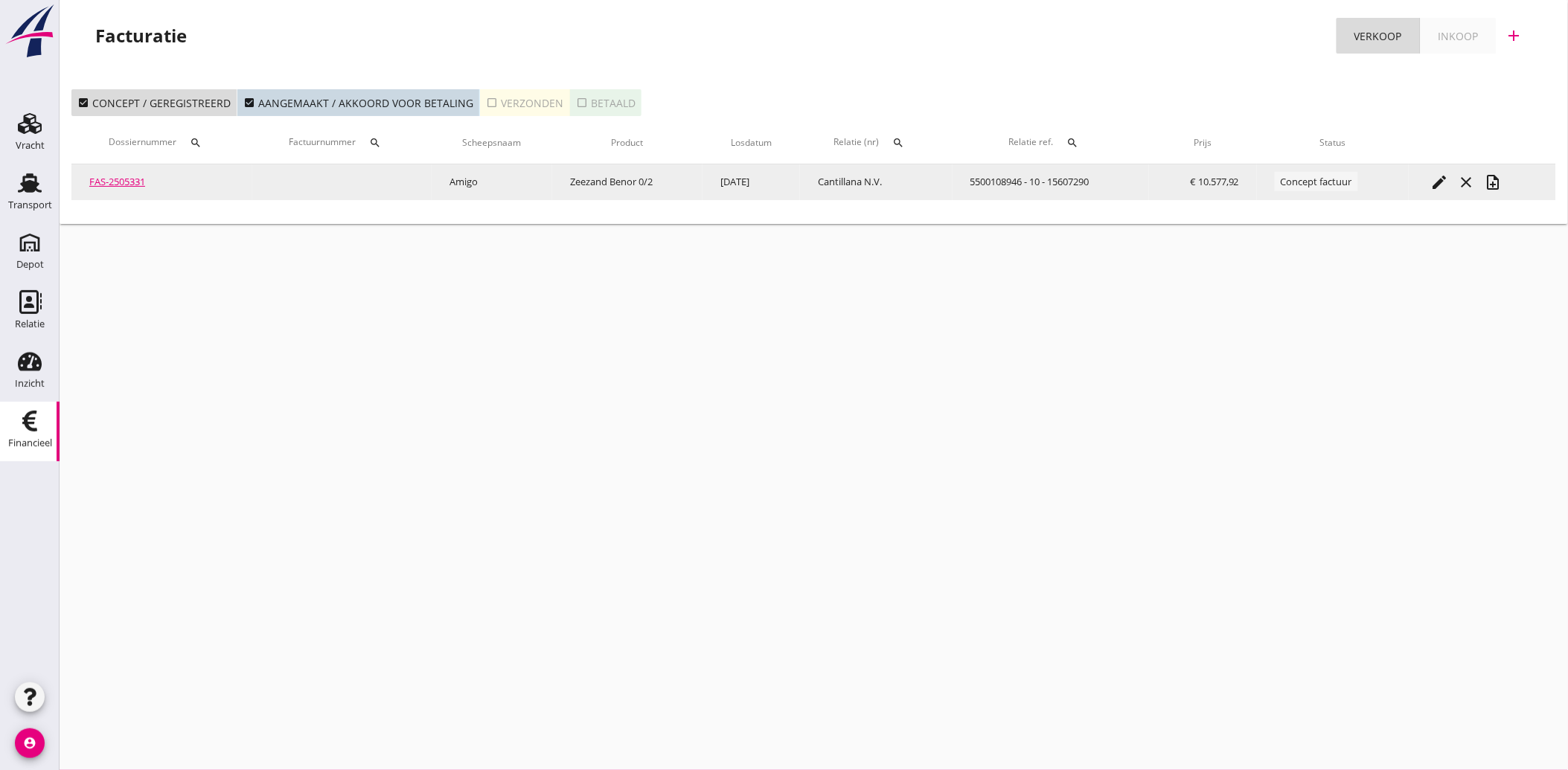
click at [1496, 186] on icon "note_add" at bounding box center [1494, 182] width 18 height 18
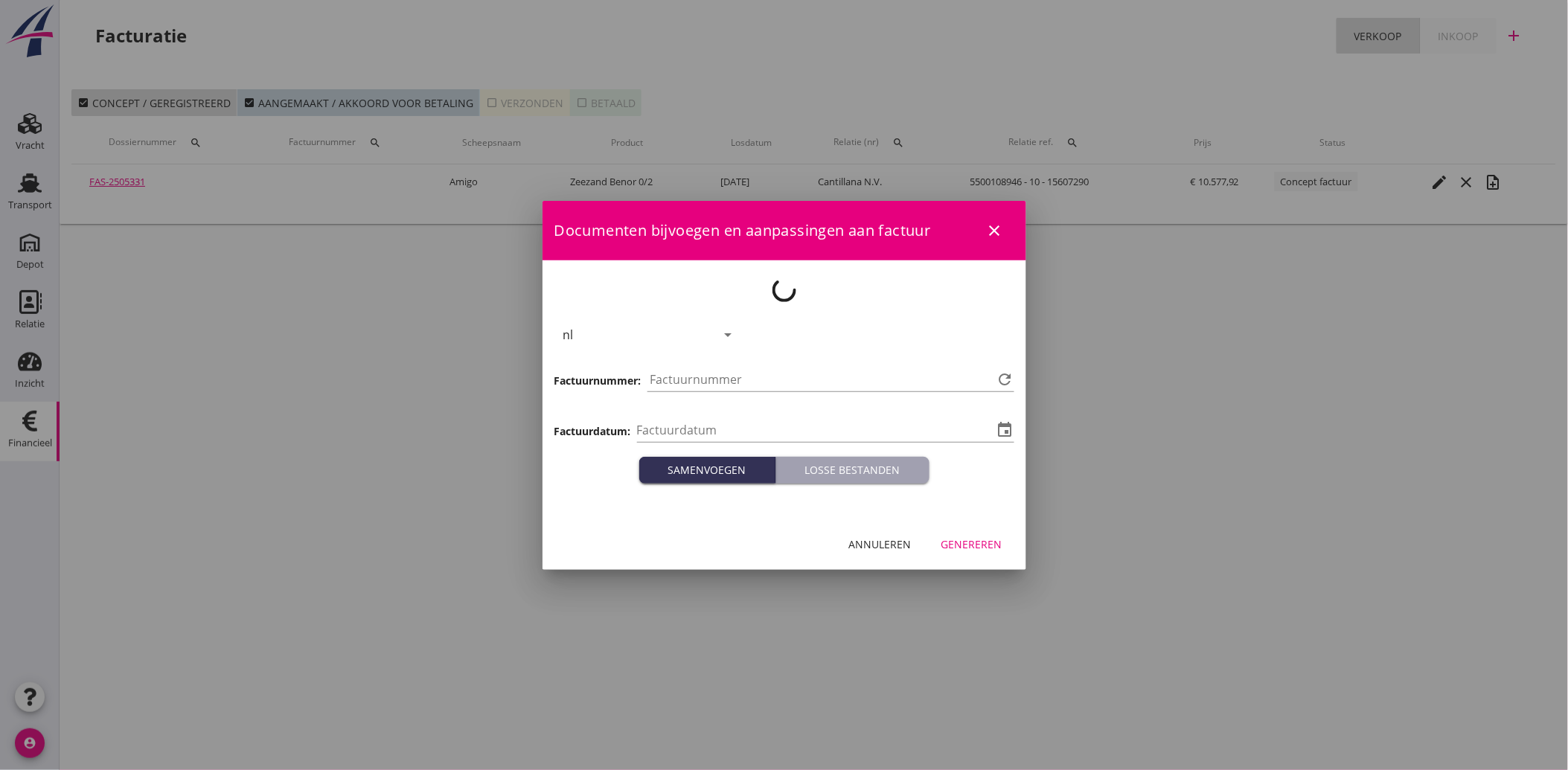
type input "2025-09-05"
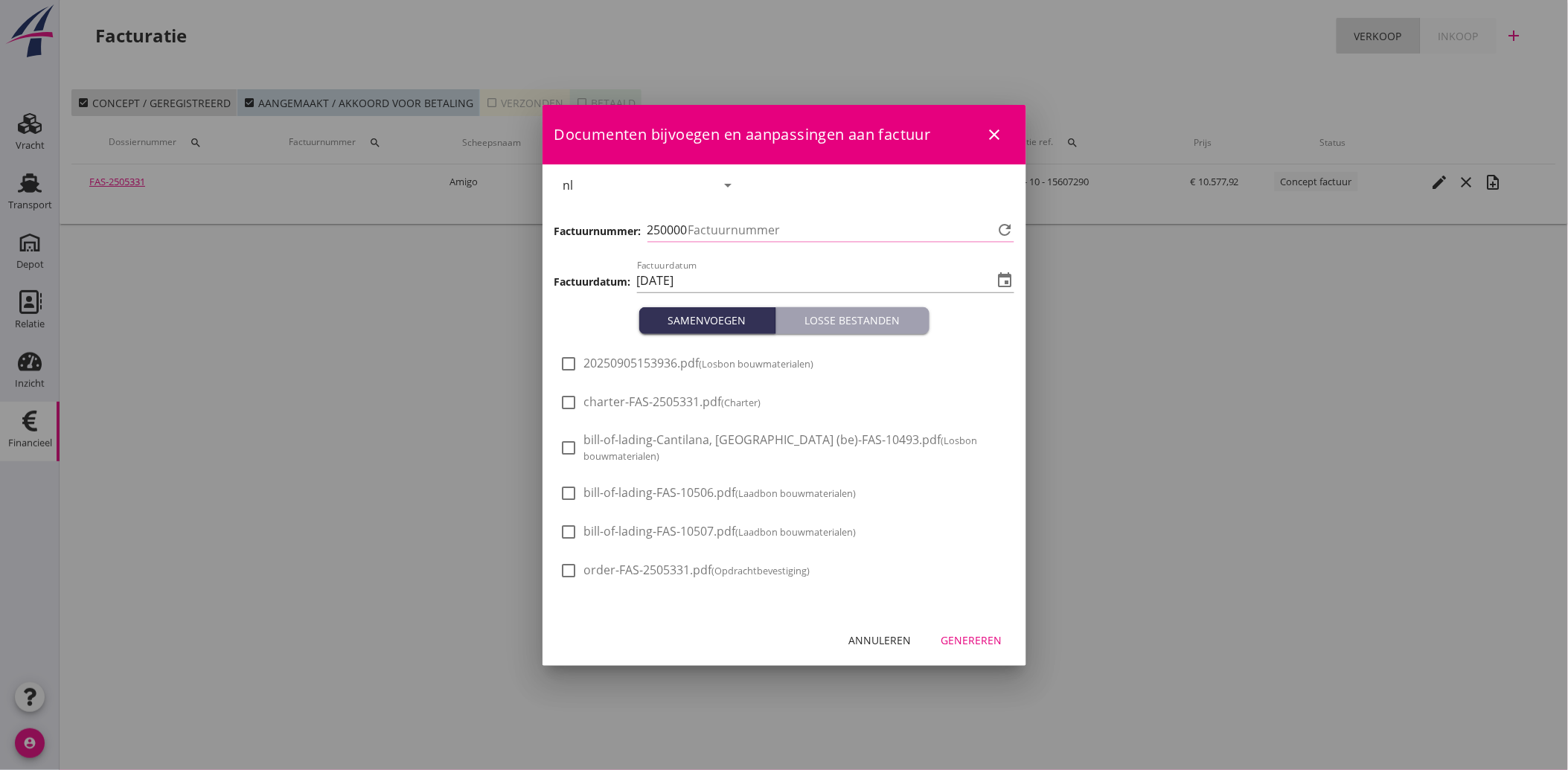
type input "3743"
click at [659, 365] on span "20250905153936.pdf (Losbon bouwmaterialen)" at bounding box center [699, 363] width 230 height 15
checkbox input "true"
click at [972, 632] on div "Genereren" at bounding box center [972, 640] width 61 height 15
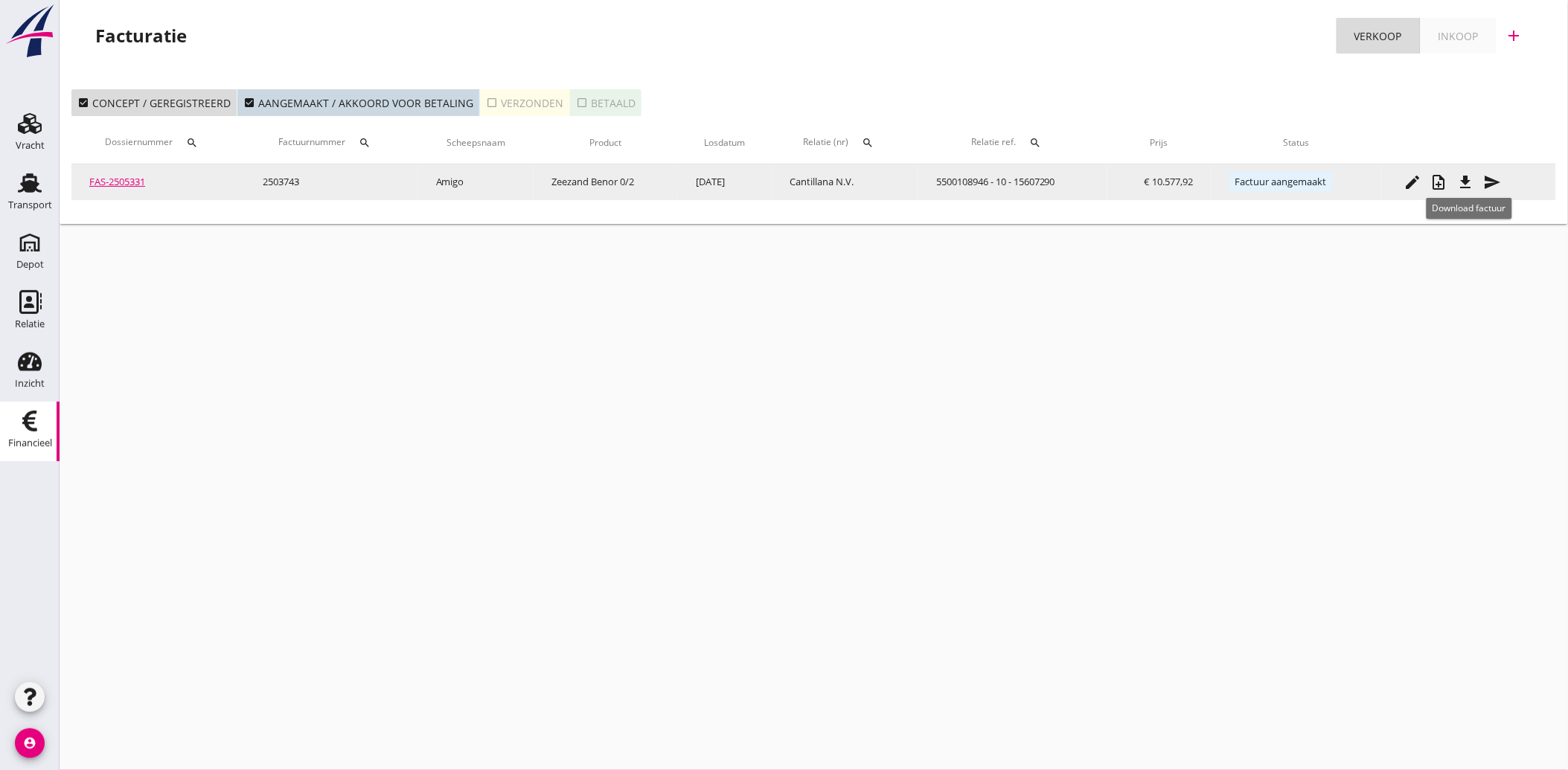
click at [1464, 173] on icon "file_download" at bounding box center [1466, 182] width 18 height 18
click at [1492, 180] on icon "send" at bounding box center [1493, 182] width 18 height 18
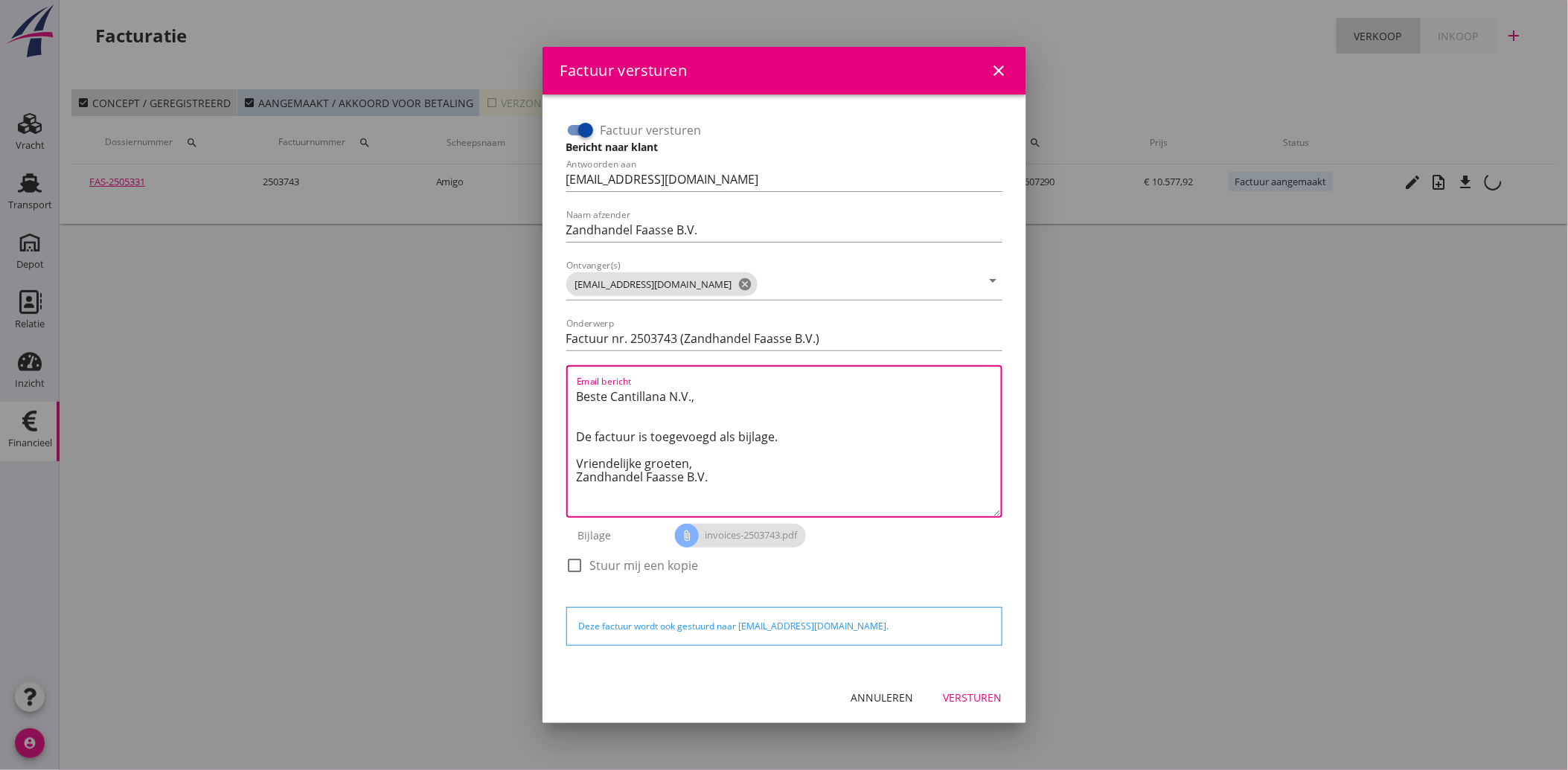
drag, startPoint x: 724, startPoint y: 489, endPoint x: 533, endPoint y: 347, distance: 238.0
click at [533, 347] on div "Factuur versturen close Factuur versturen Bericht naar klant Antwoorden aan adm…" at bounding box center [784, 385] width 1568 height 770
paste textarea "Geachte heer/mevrouw, Hierbij zenden wij u onze factuur i.v.m. de door ons aan …"
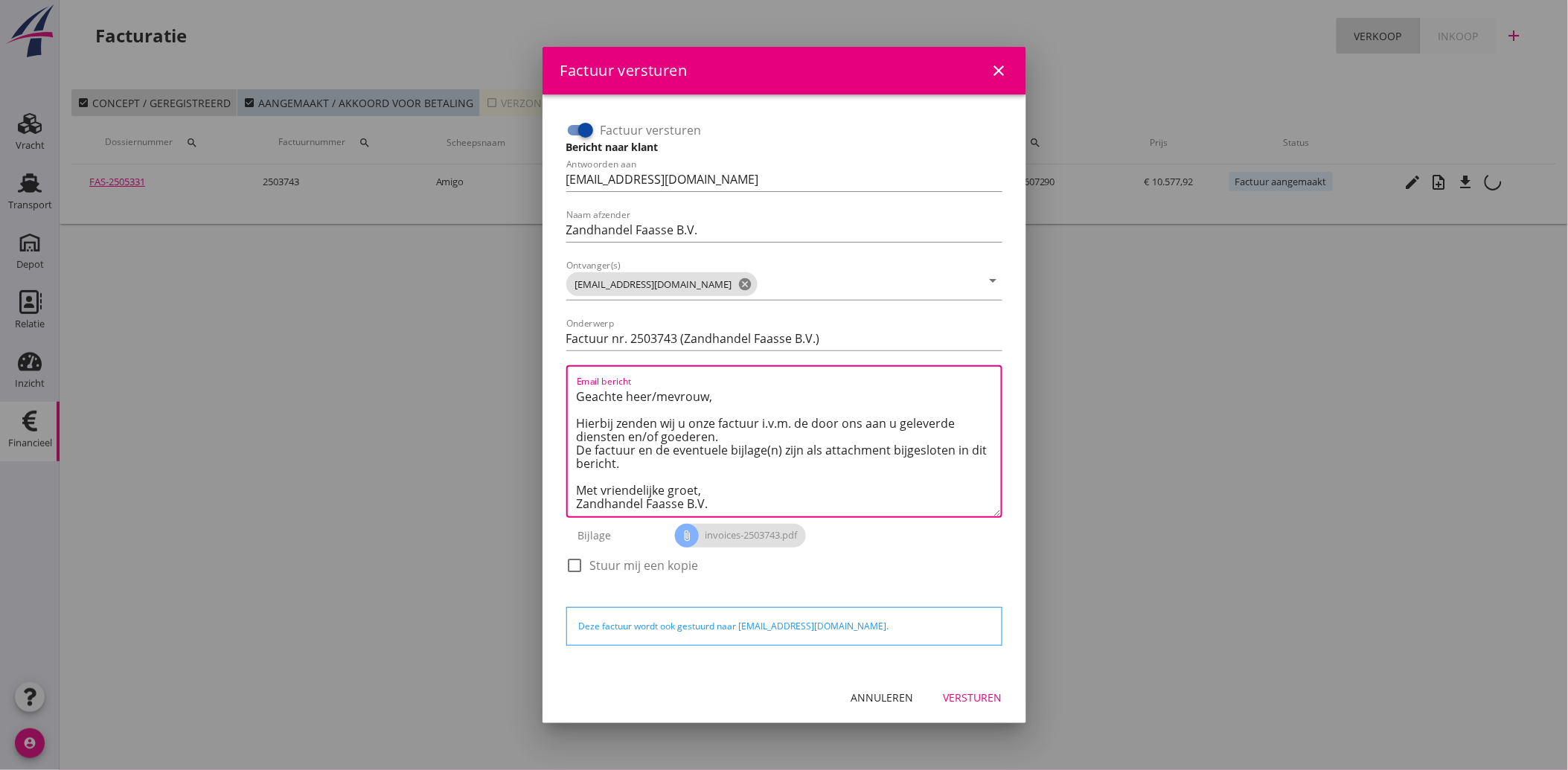
type textarea "Geachte heer/mevrouw, Hierbij zenden wij u onze factuur i.v.m. de door ons aan …"
click at [977, 693] on div "Versturen" at bounding box center [972, 697] width 59 height 15
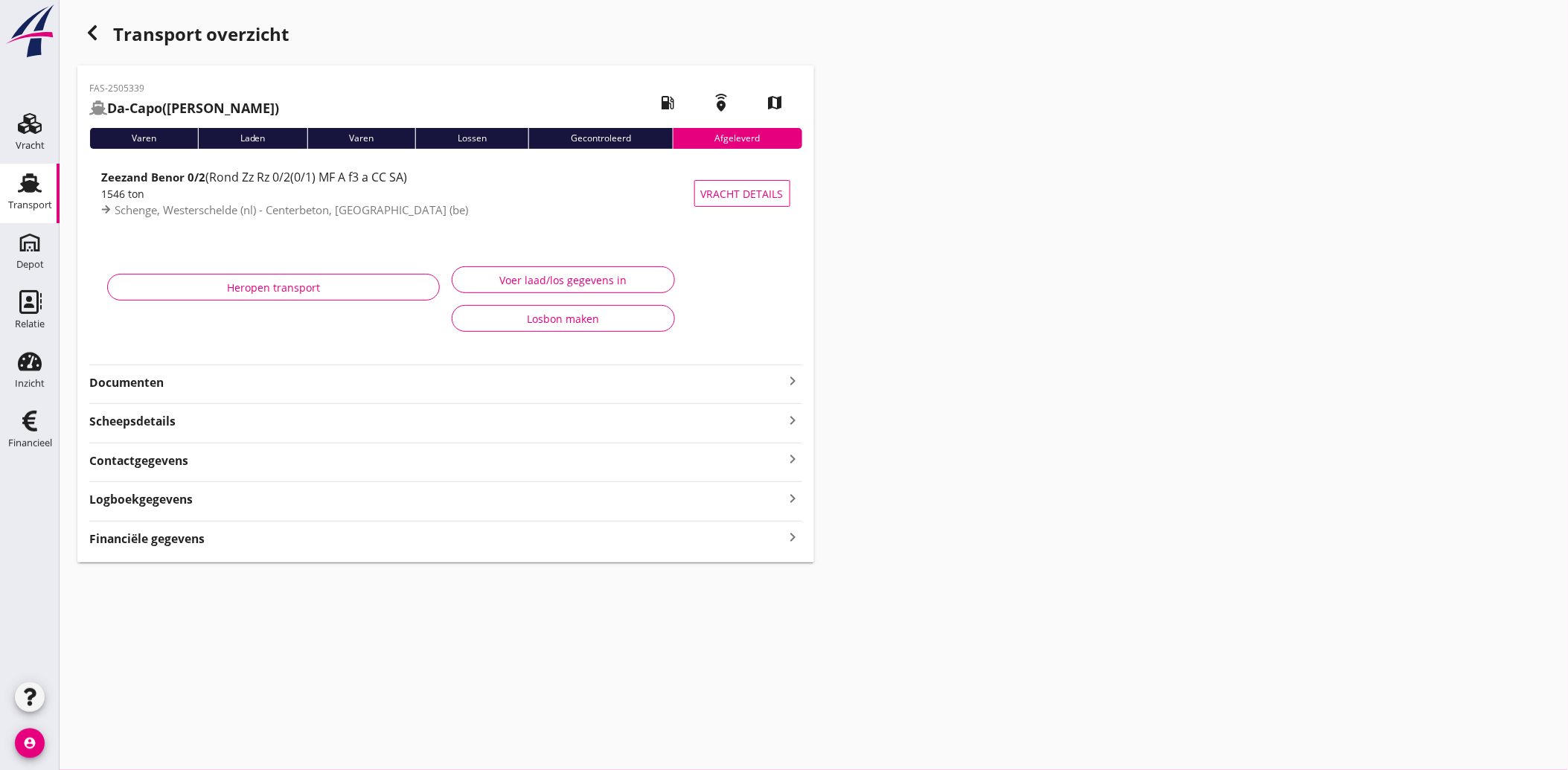
click at [144, 385] on strong "Documenten" at bounding box center [437, 382] width 695 height 17
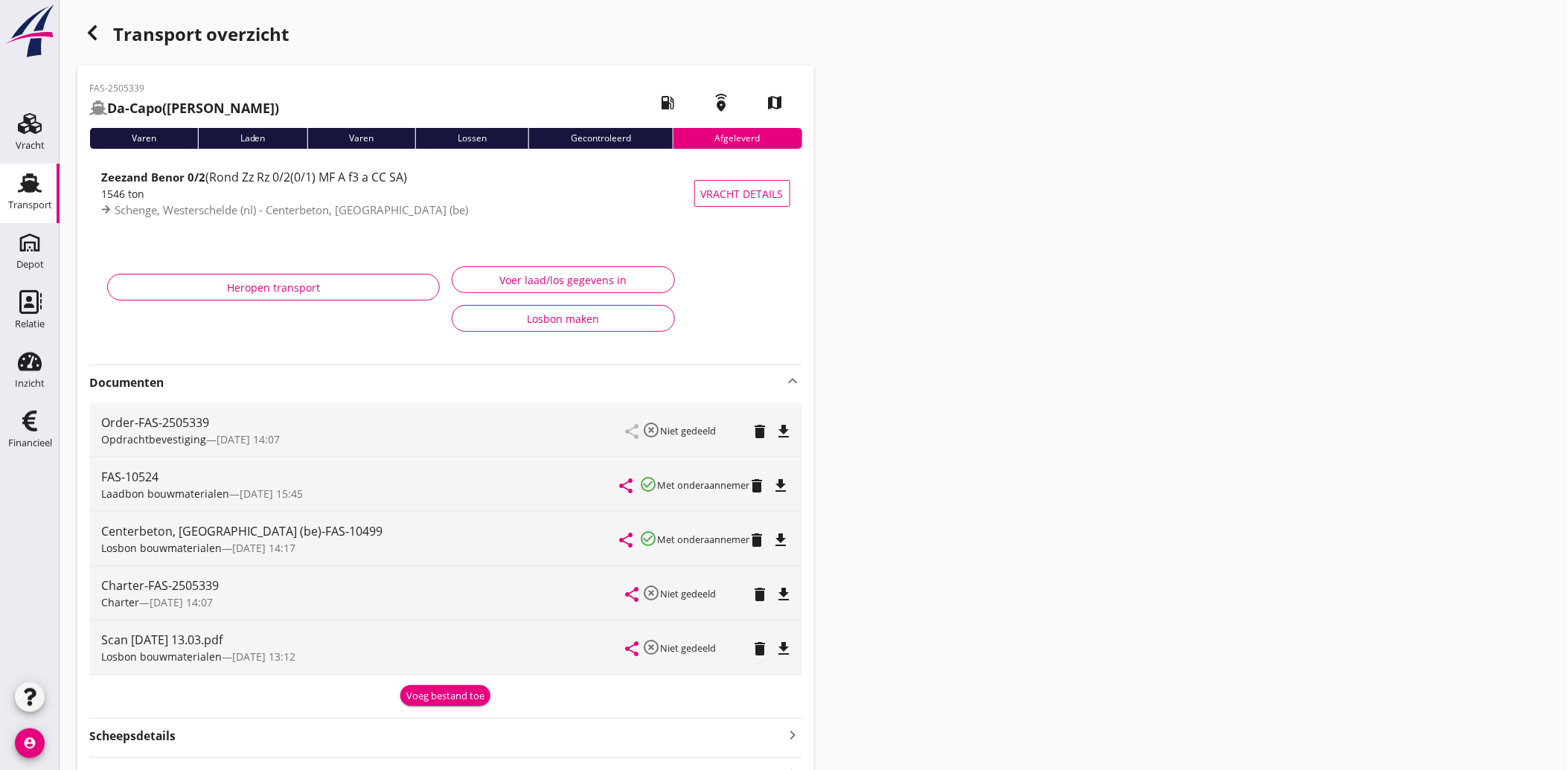
click at [790, 649] on icon "file_download" at bounding box center [784, 649] width 18 height 18
